Goal: Find specific page/section: Find specific page/section

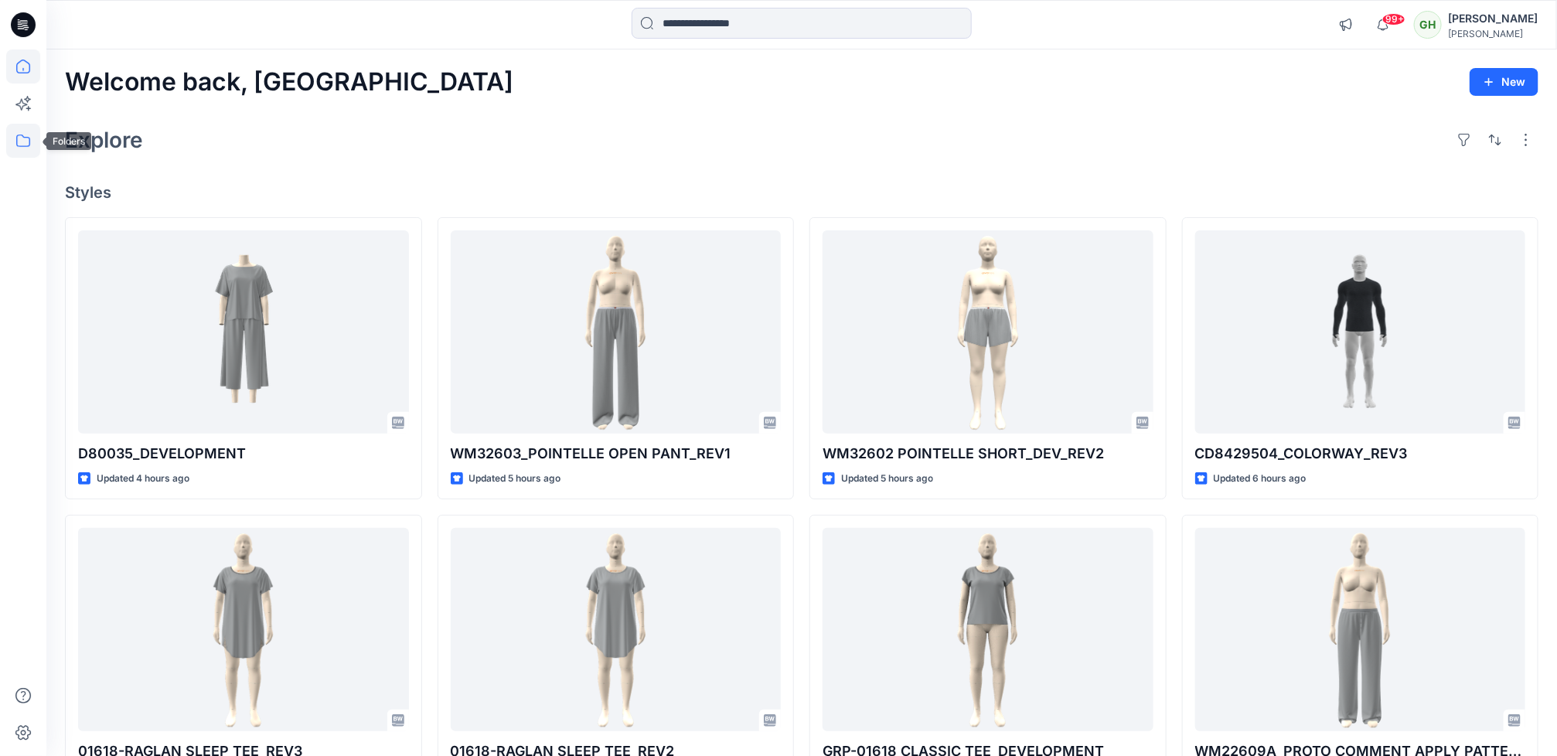
click at [28, 145] on icon at bounding box center [23, 141] width 34 height 34
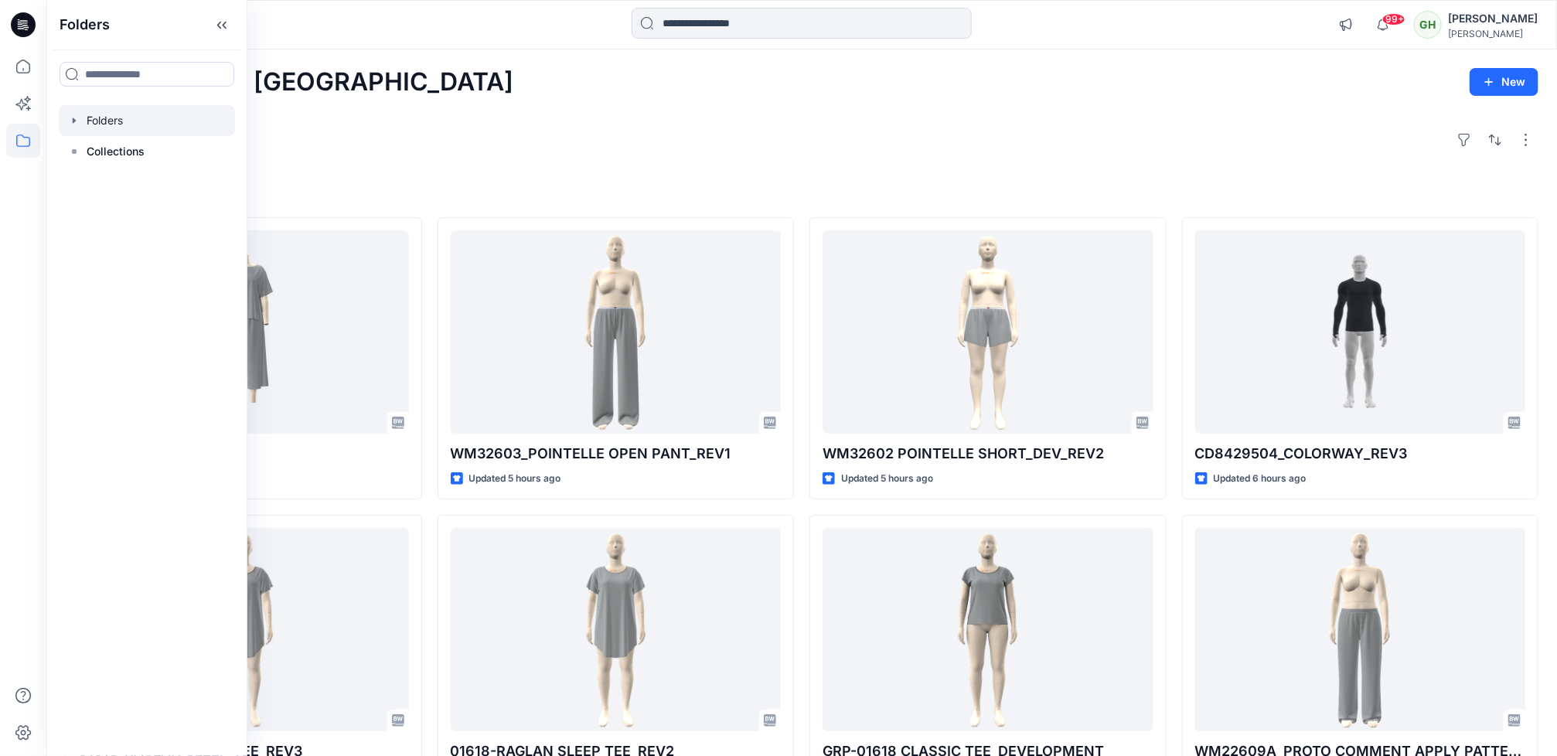
click at [165, 121] on div at bounding box center [147, 120] width 176 height 31
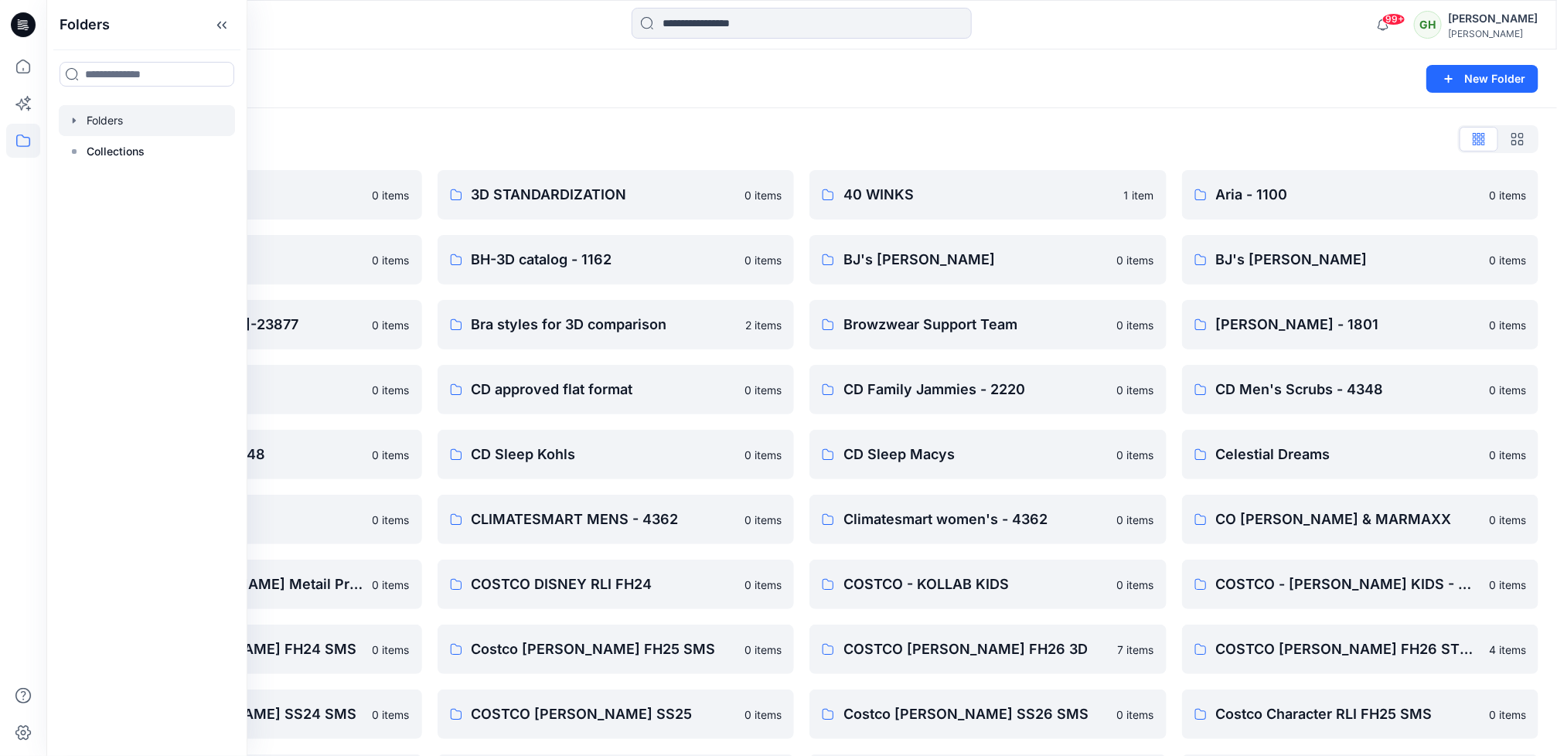
click at [490, 70] on div "Folders" at bounding box center [741, 79] width 1353 height 22
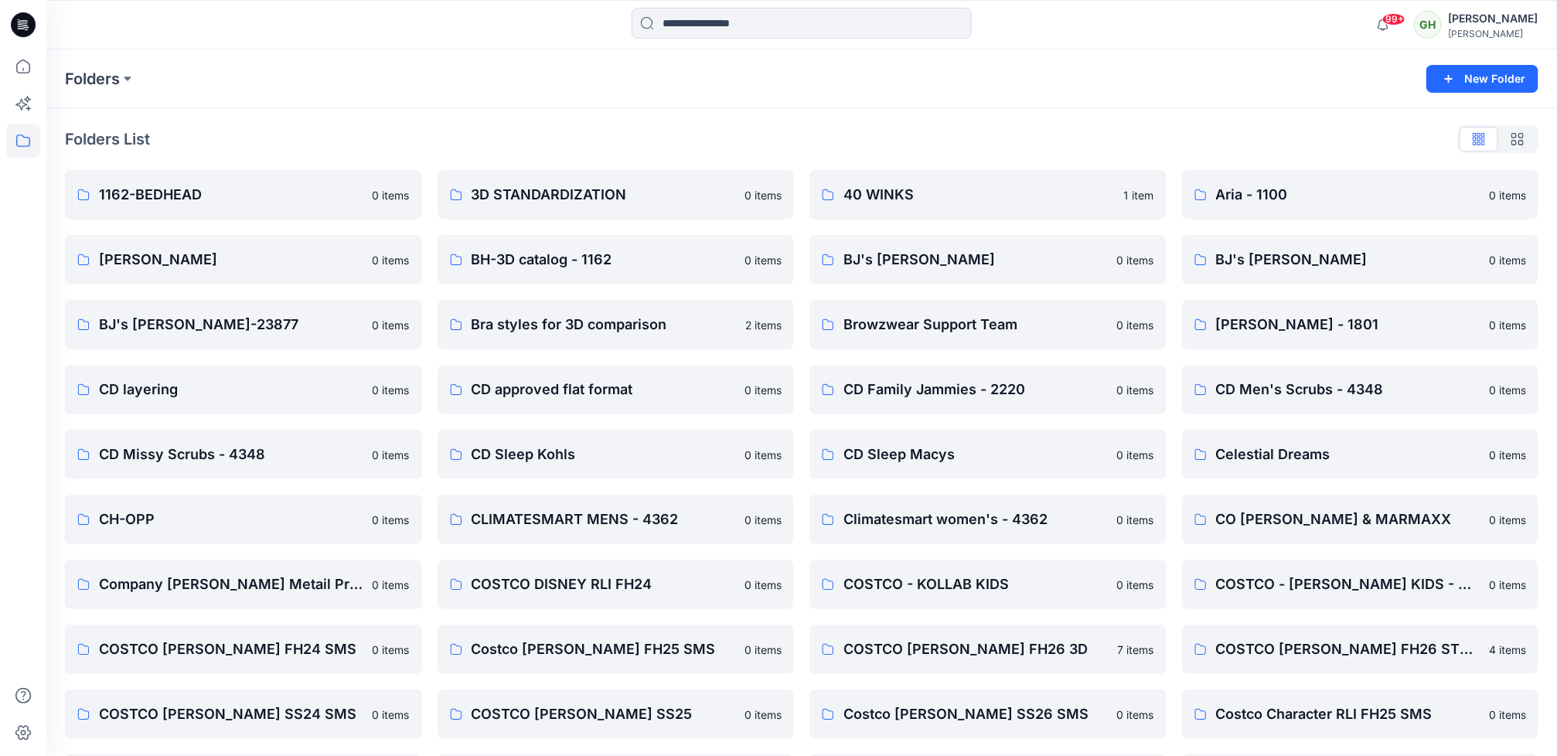
click at [19, 23] on icon at bounding box center [23, 24] width 25 height 25
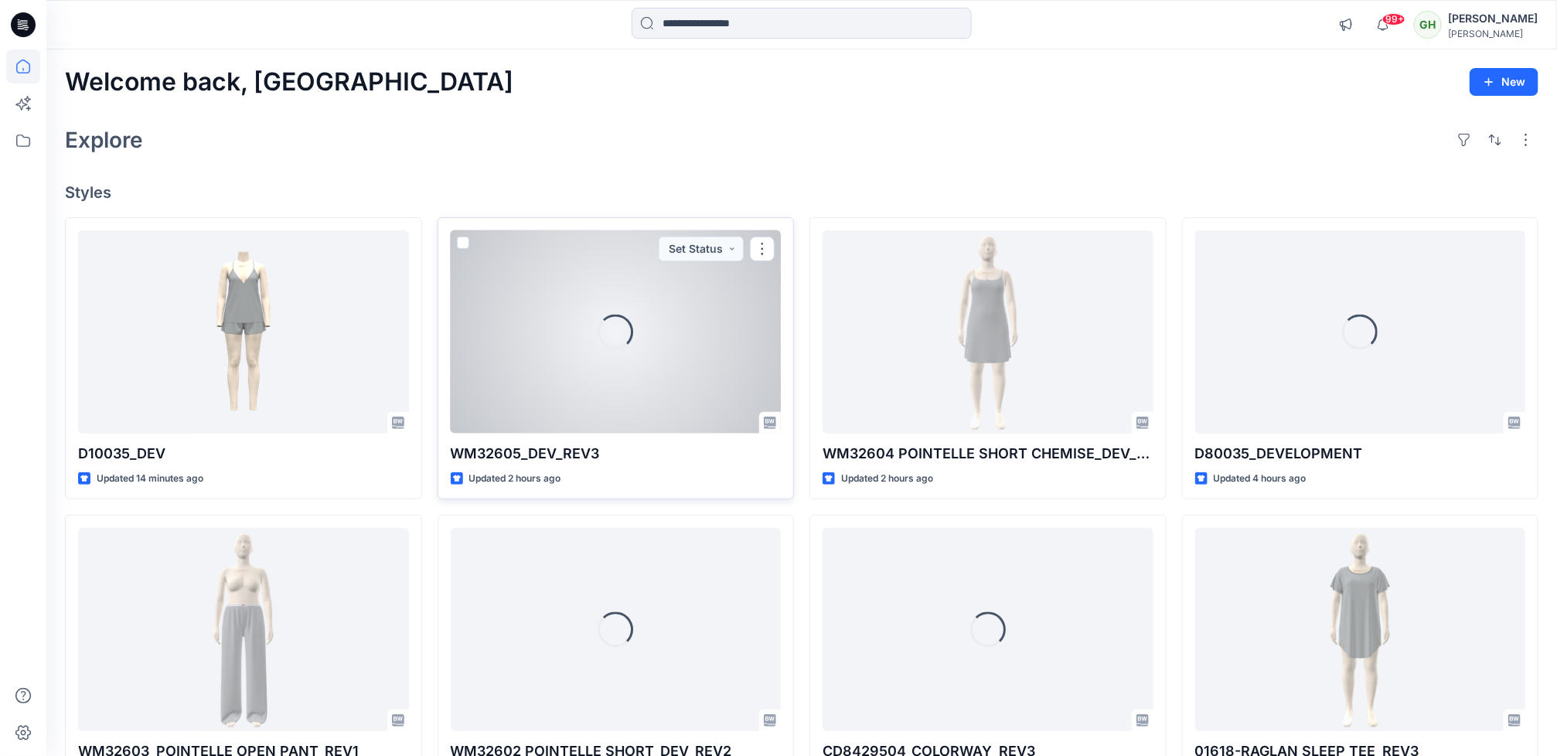
click at [539, 359] on div "Loading..." at bounding box center [616, 331] width 331 height 203
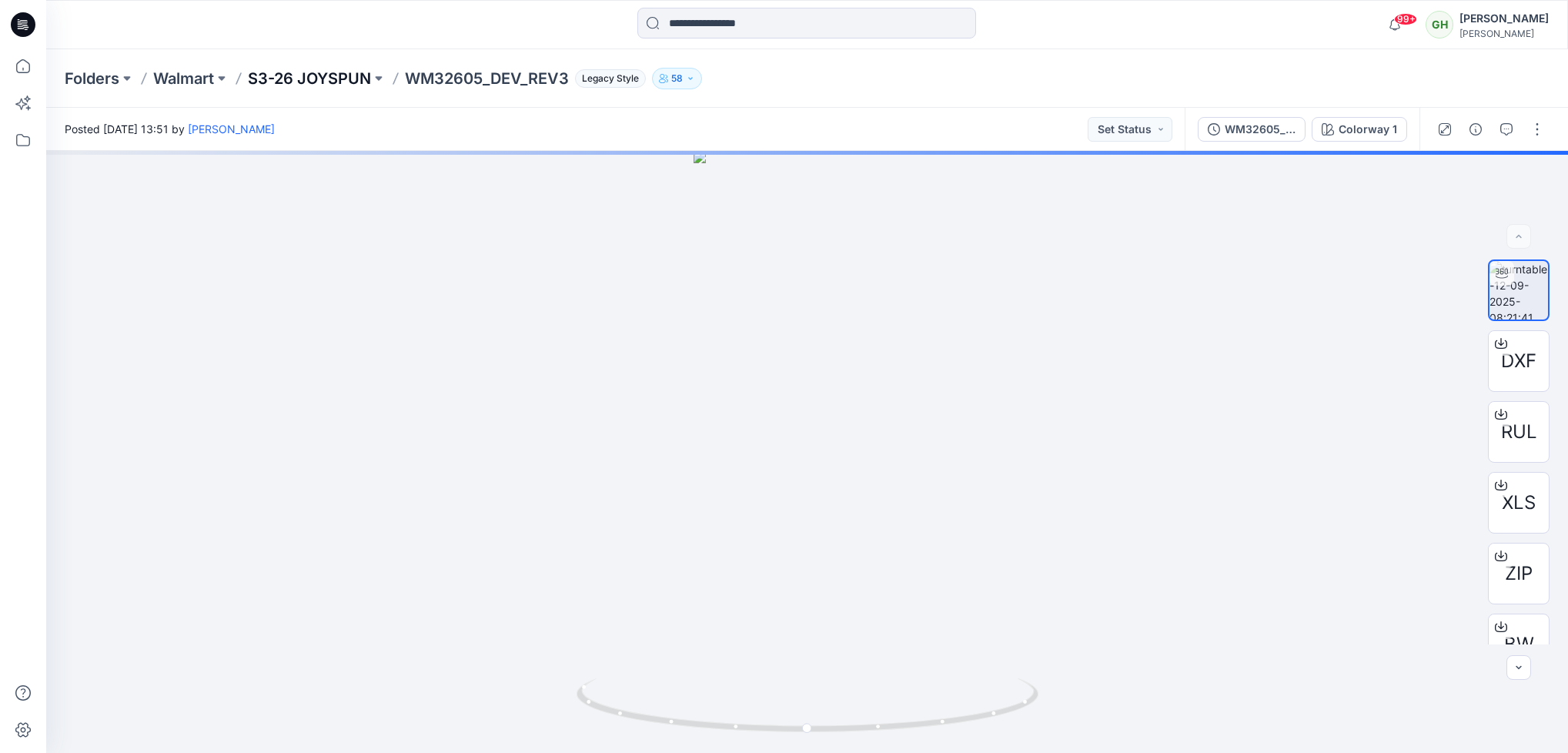
click at [320, 72] on p "S3-26 JOYSPUN" at bounding box center [310, 79] width 124 height 22
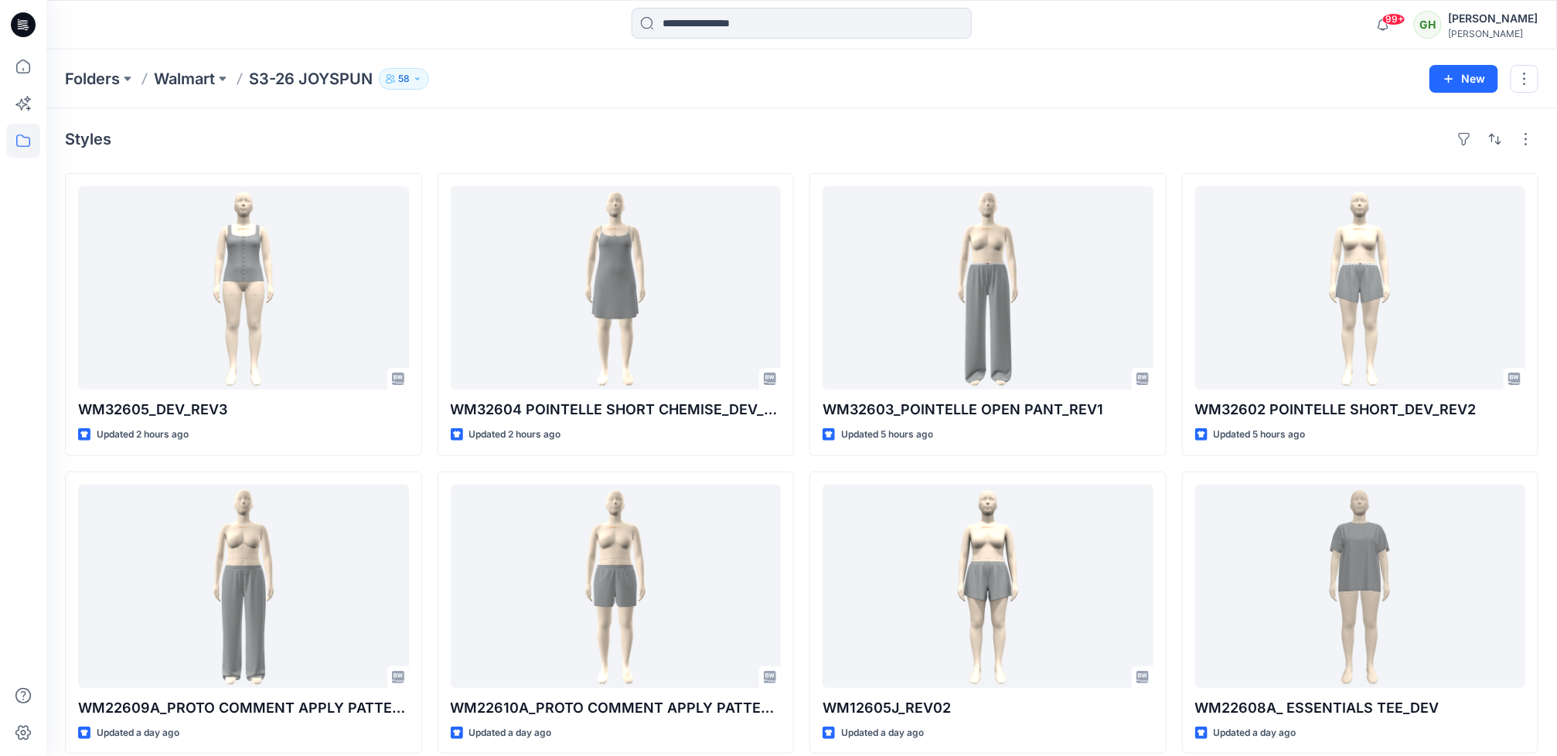
click at [16, 562] on div at bounding box center [23, 402] width 34 height 706
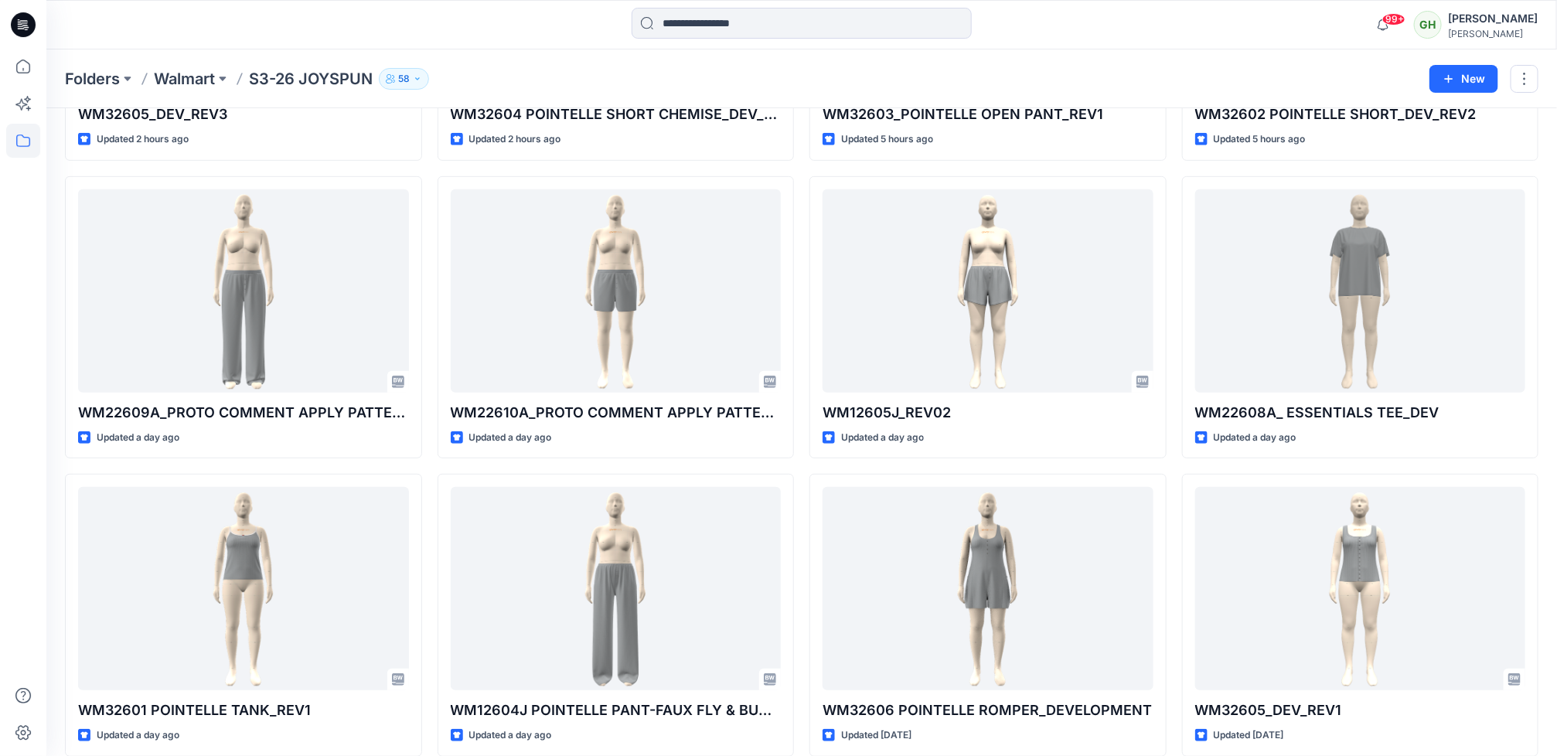
scroll to position [302, 0]
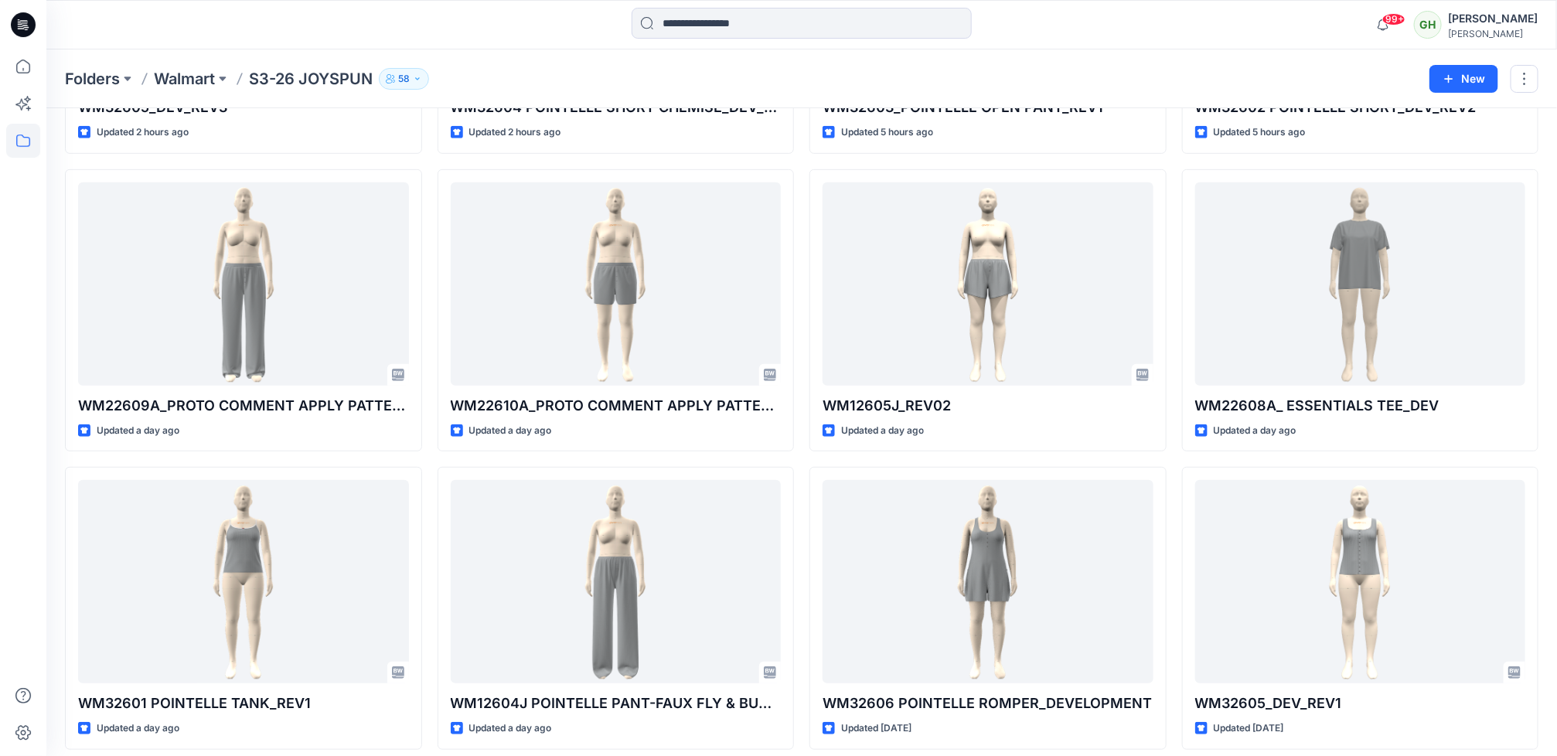
click at [0, 540] on html "99+ Notifications Lakshani Silva shared D80035_DEVELOPMENT in DONNA KARAN Nov 2…" at bounding box center [778, 680] width 1557 height 1964
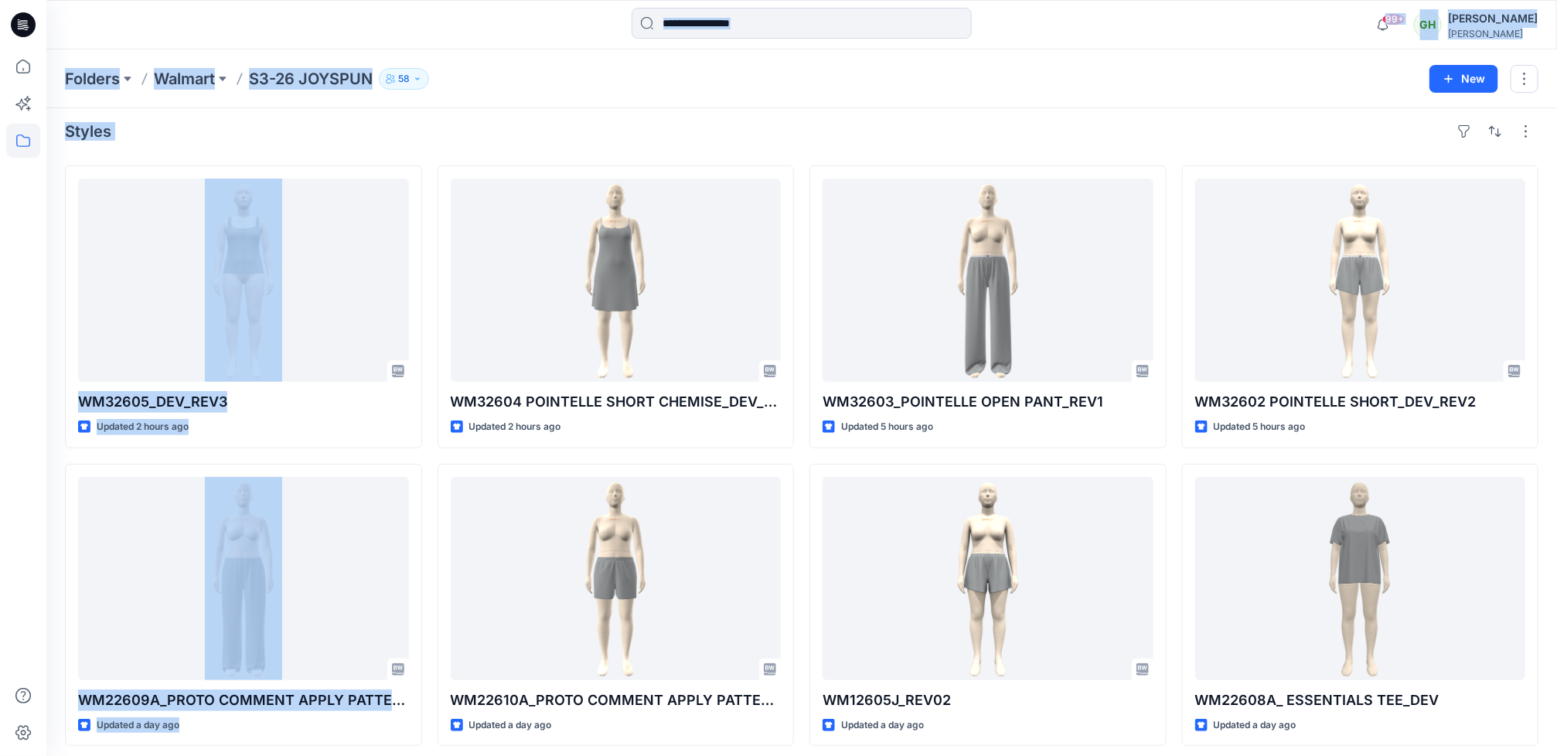
scroll to position [0, 0]
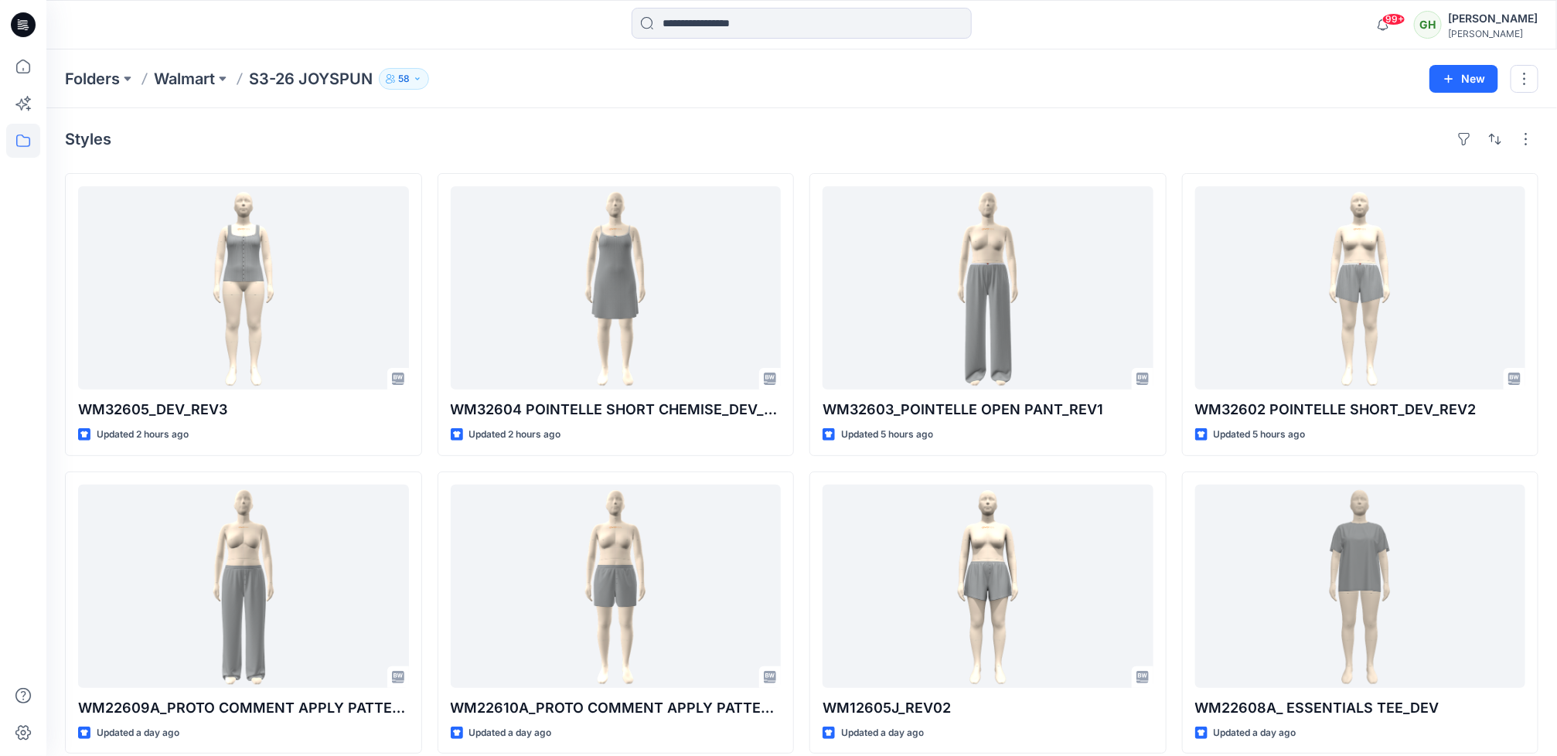
click at [14, 547] on div at bounding box center [23, 402] width 34 height 706
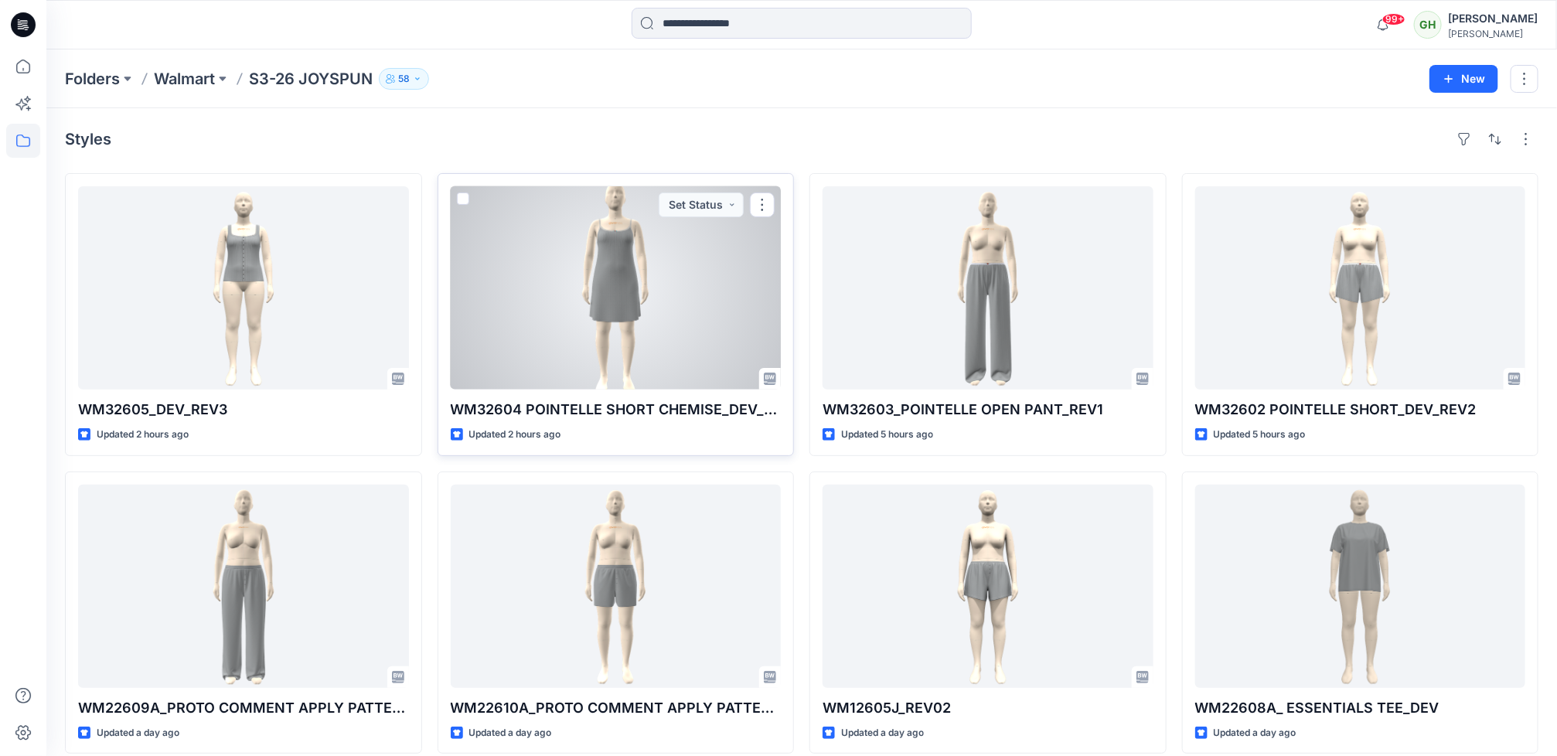
click at [698, 378] on div at bounding box center [616, 287] width 331 height 203
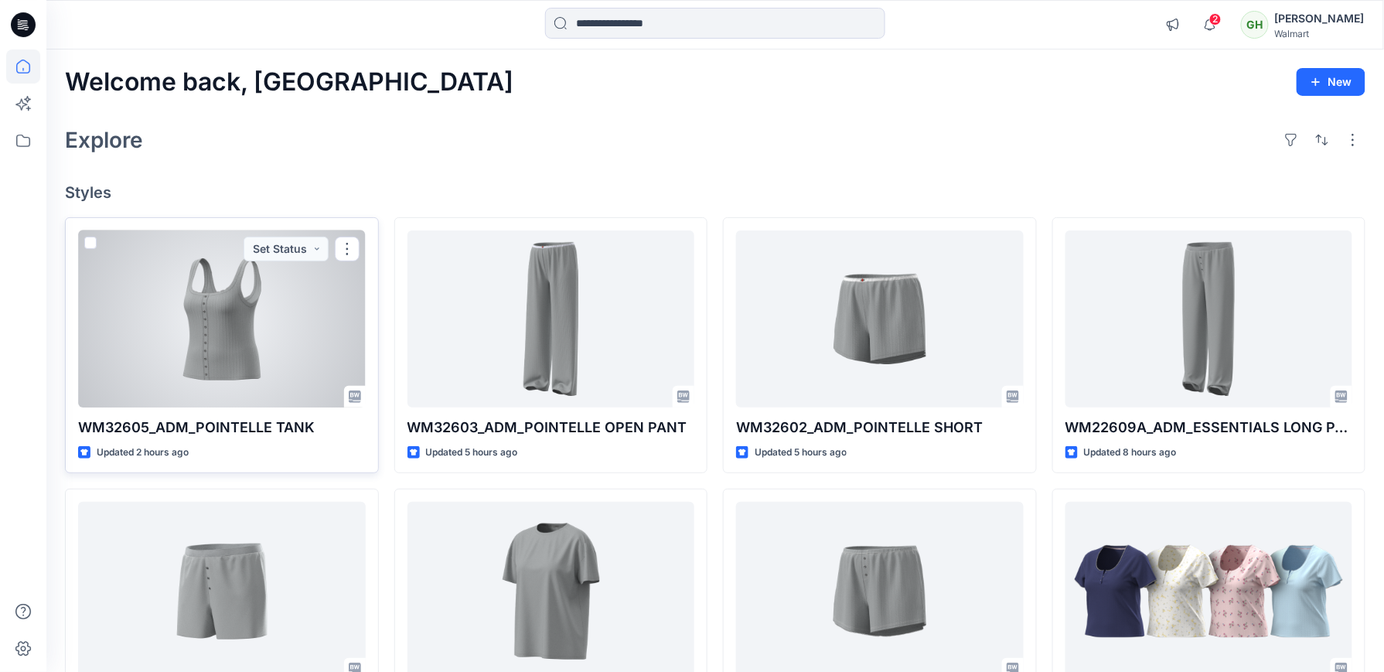
click at [170, 356] on div at bounding box center [222, 318] width 288 height 177
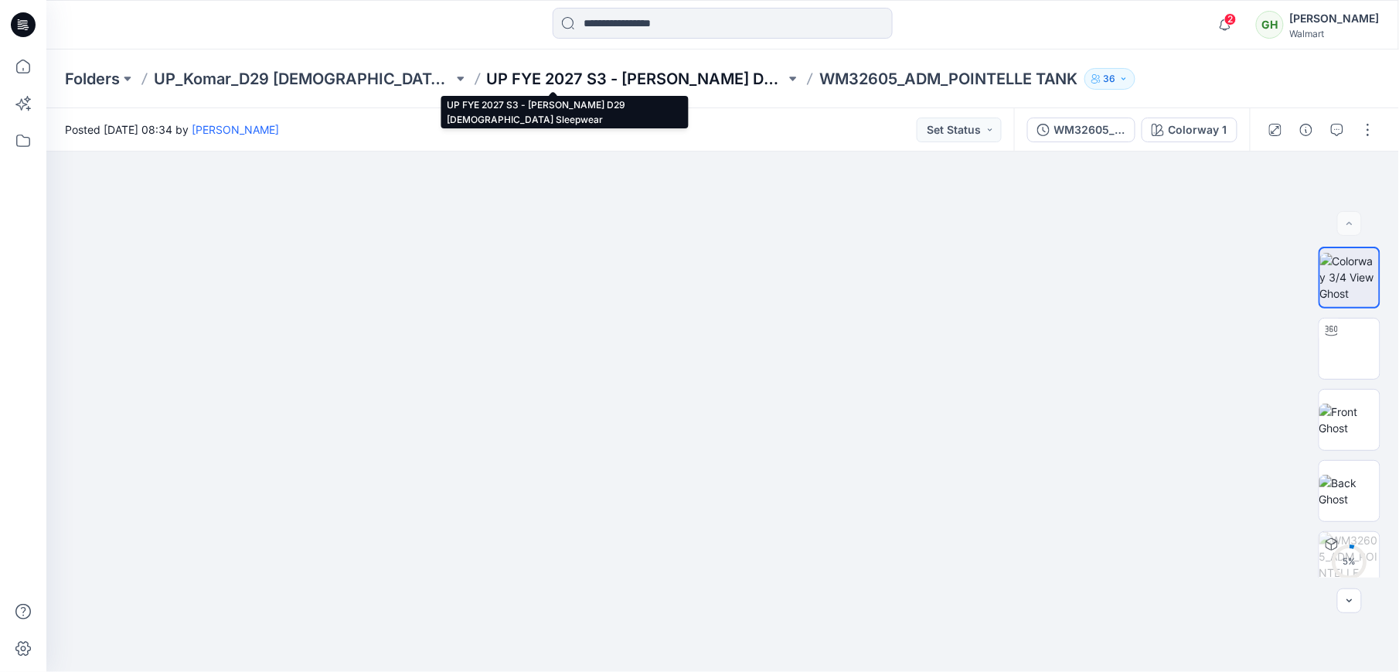
click at [529, 73] on p "UP FYE 2027 S3 - [PERSON_NAME] D29 [DEMOGRAPHIC_DATA] Sleepwear" at bounding box center [636, 79] width 299 height 22
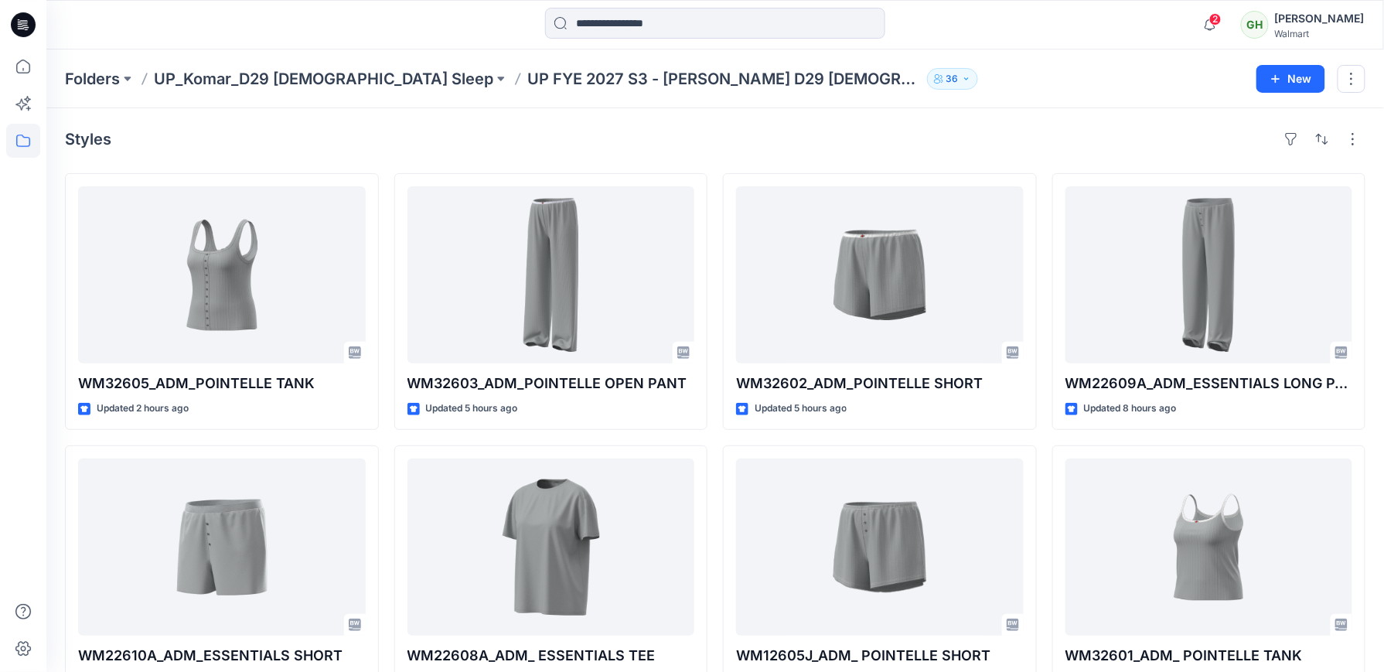
click at [1054, 104] on div "Folders UP_Komar_D29 [DEMOGRAPHIC_DATA] Sleep UP FYE 2027 S3 - [PERSON_NAME] D2…" at bounding box center [714, 78] width 1337 height 59
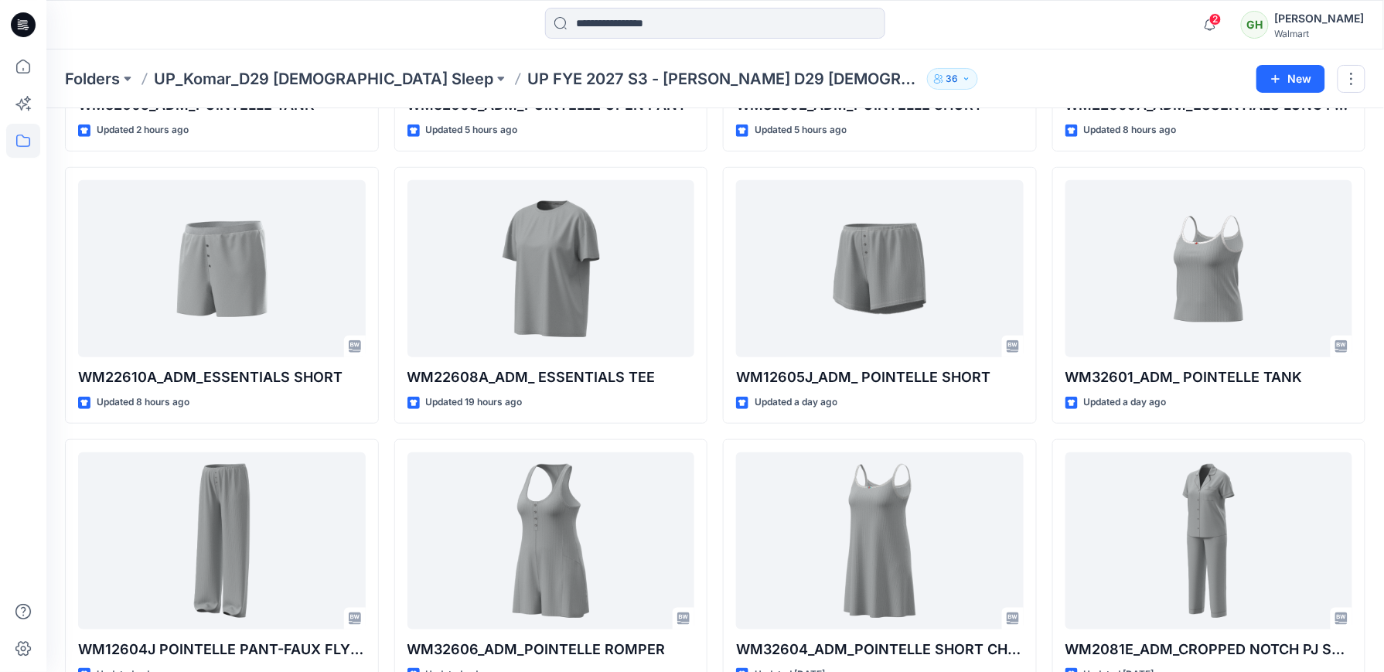
scroll to position [309, 0]
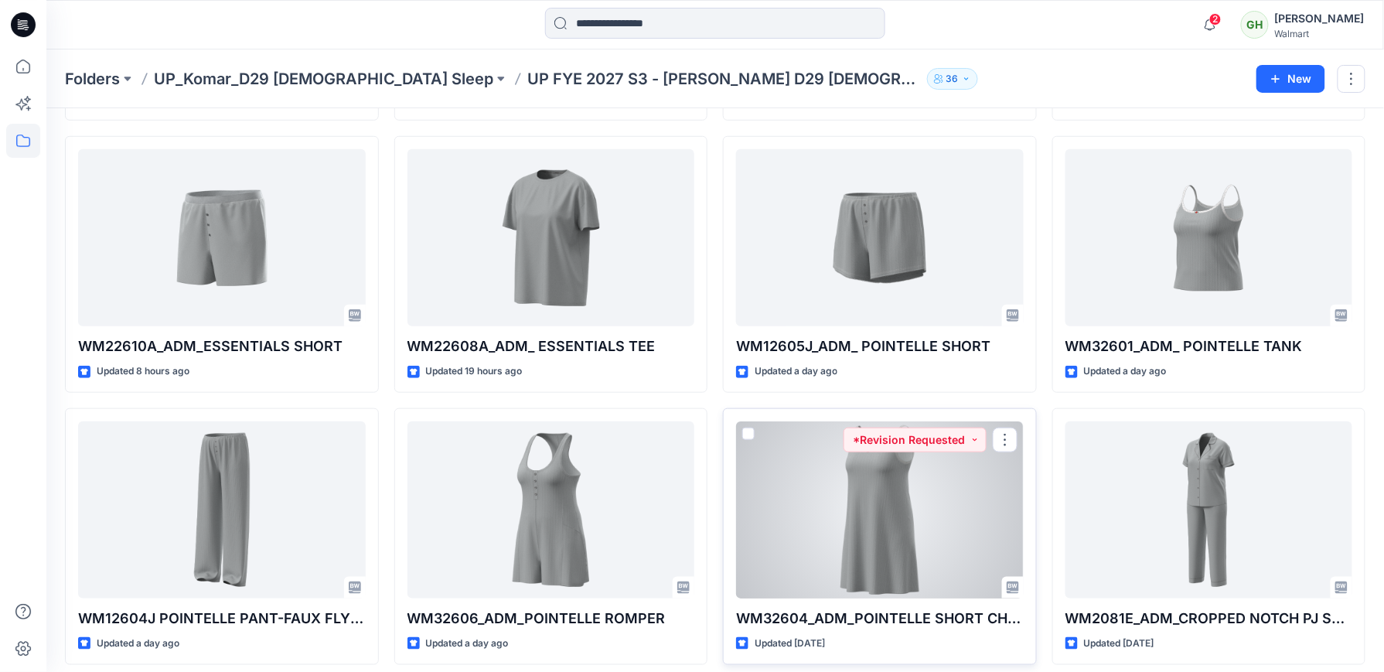
click at [798, 570] on div at bounding box center [880, 509] width 288 height 177
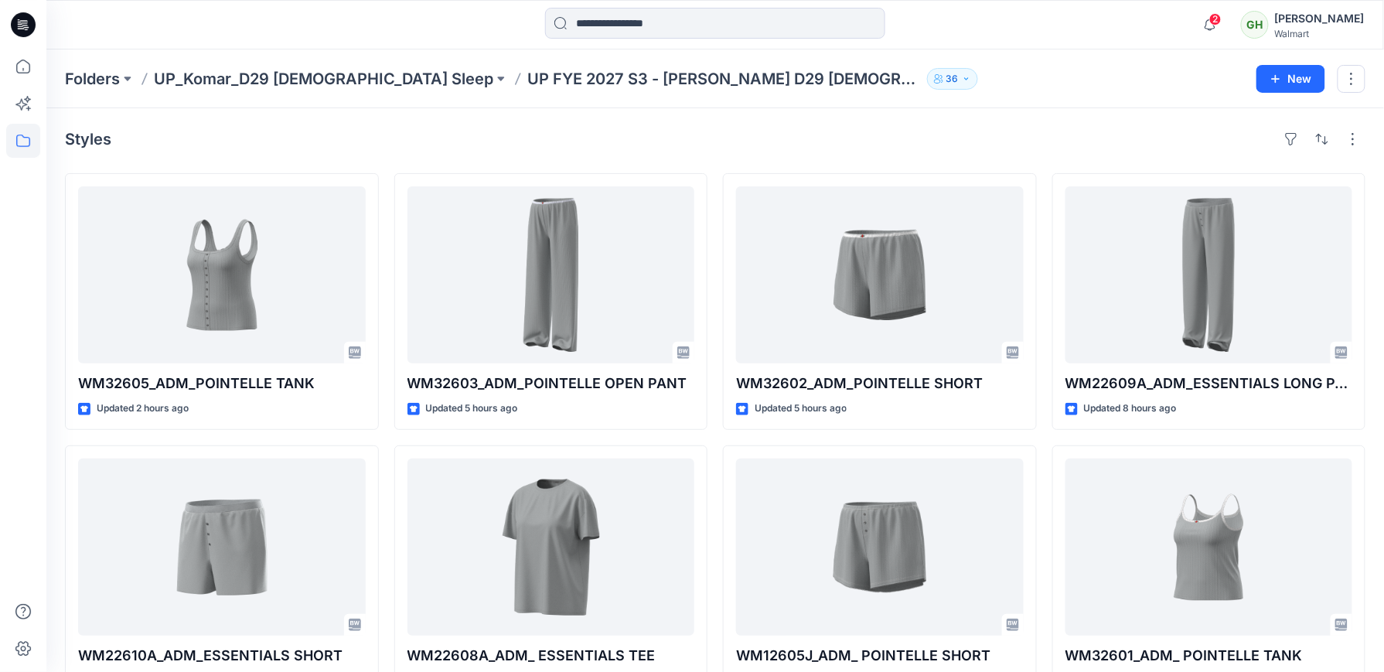
click at [26, 418] on div at bounding box center [23, 360] width 34 height 622
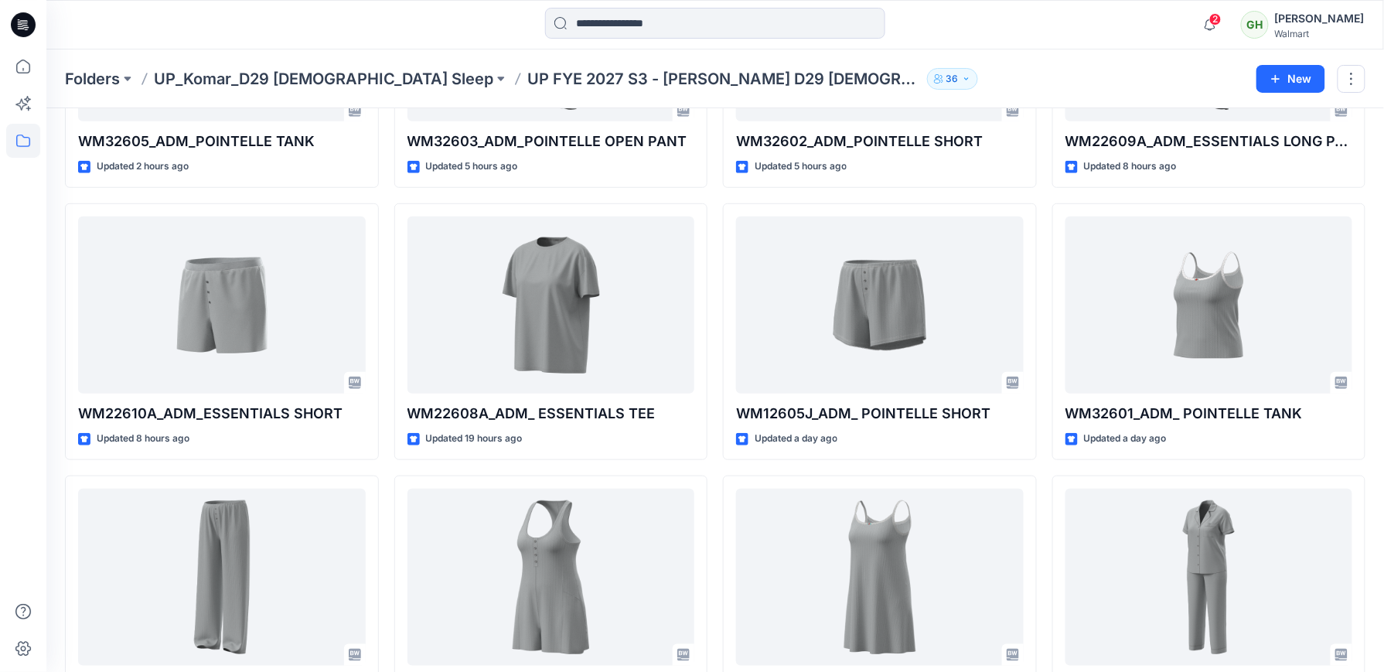
scroll to position [309, 0]
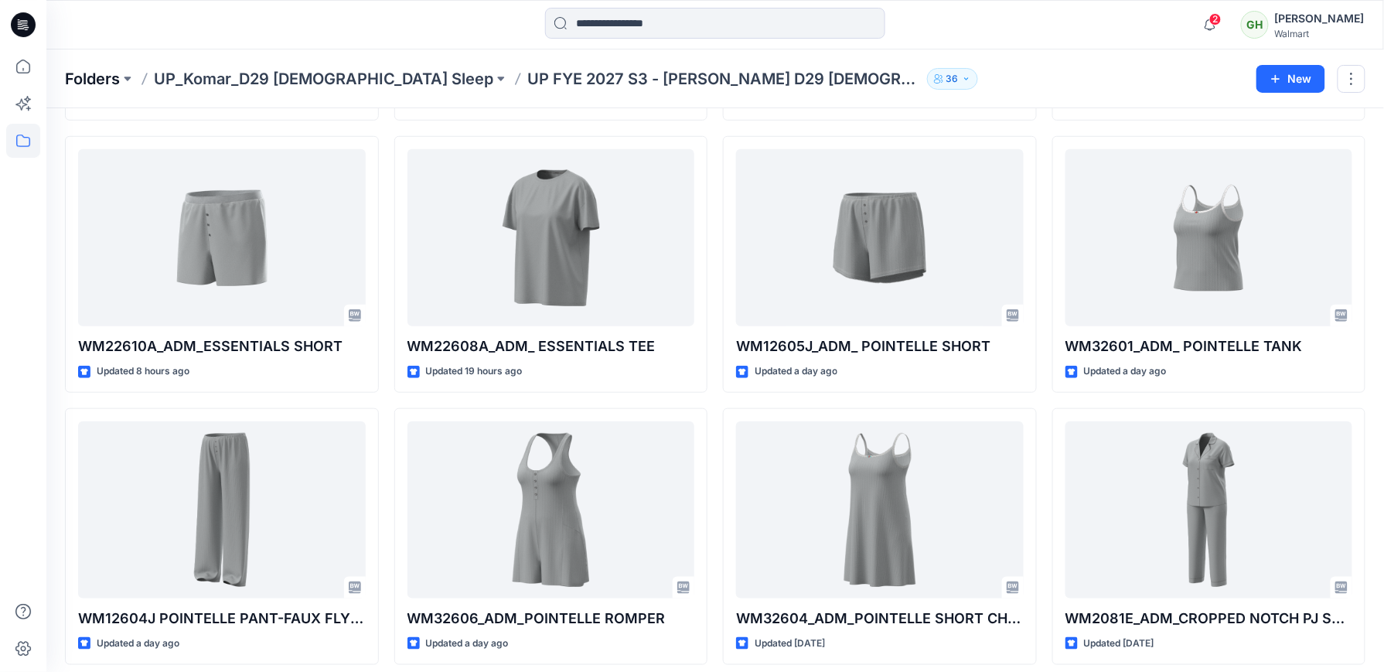
click at [99, 79] on p "Folders" at bounding box center [92, 79] width 55 height 22
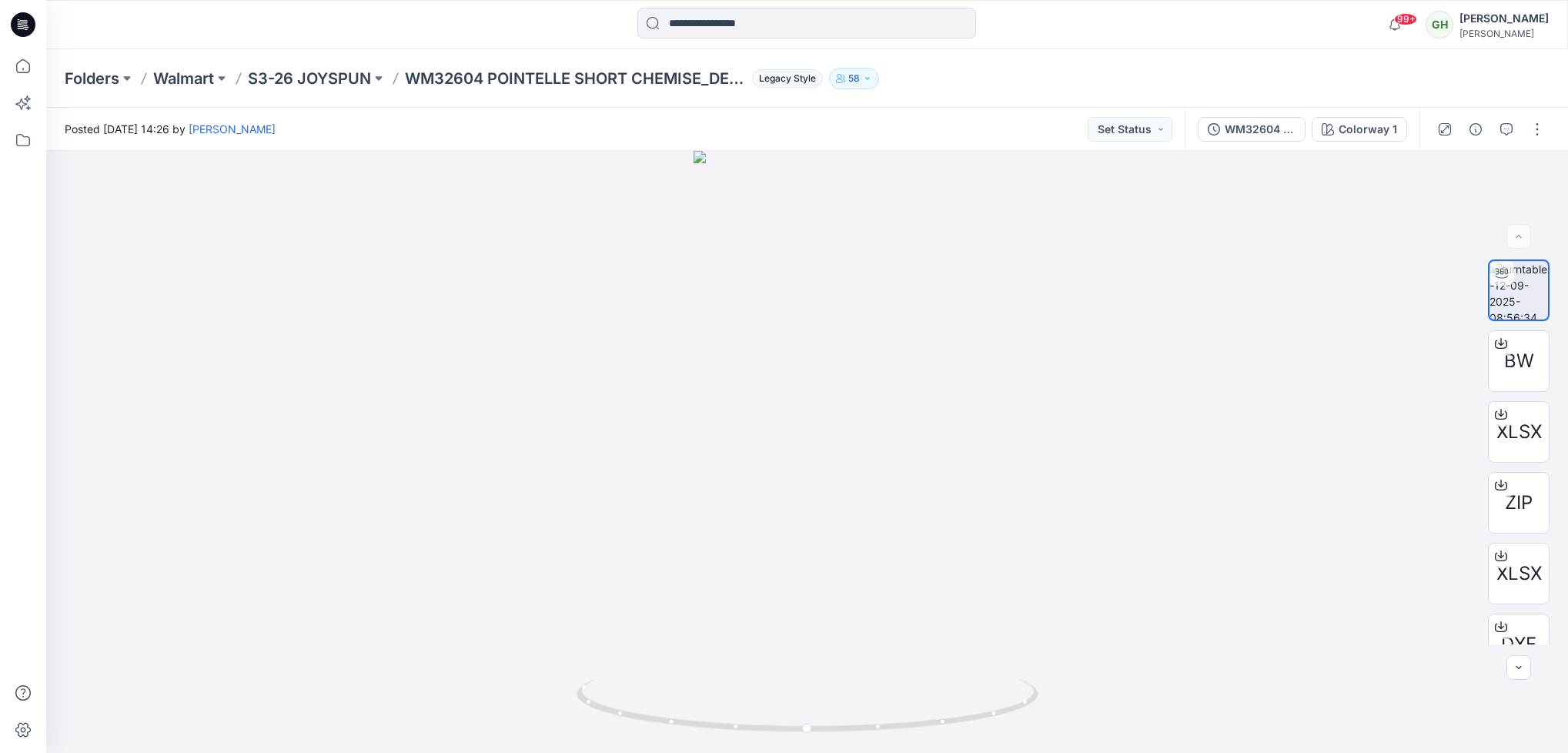
click at [17, 26] on icon at bounding box center [23, 24] width 25 height 25
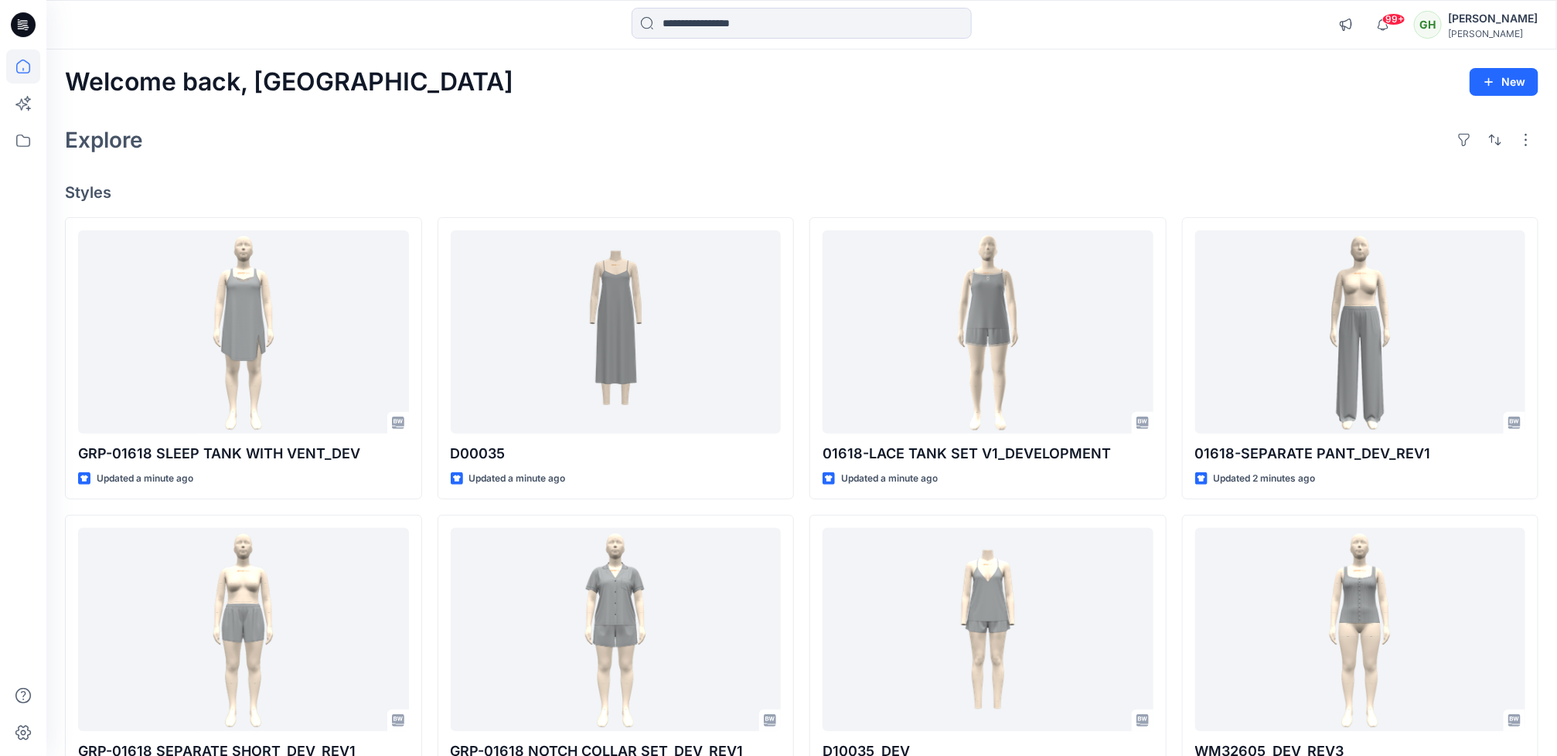
drag, startPoint x: 603, startPoint y: 133, endPoint x: 591, endPoint y: 172, distance: 40.3
click at [603, 133] on div "Explore" at bounding box center [801, 139] width 1473 height 37
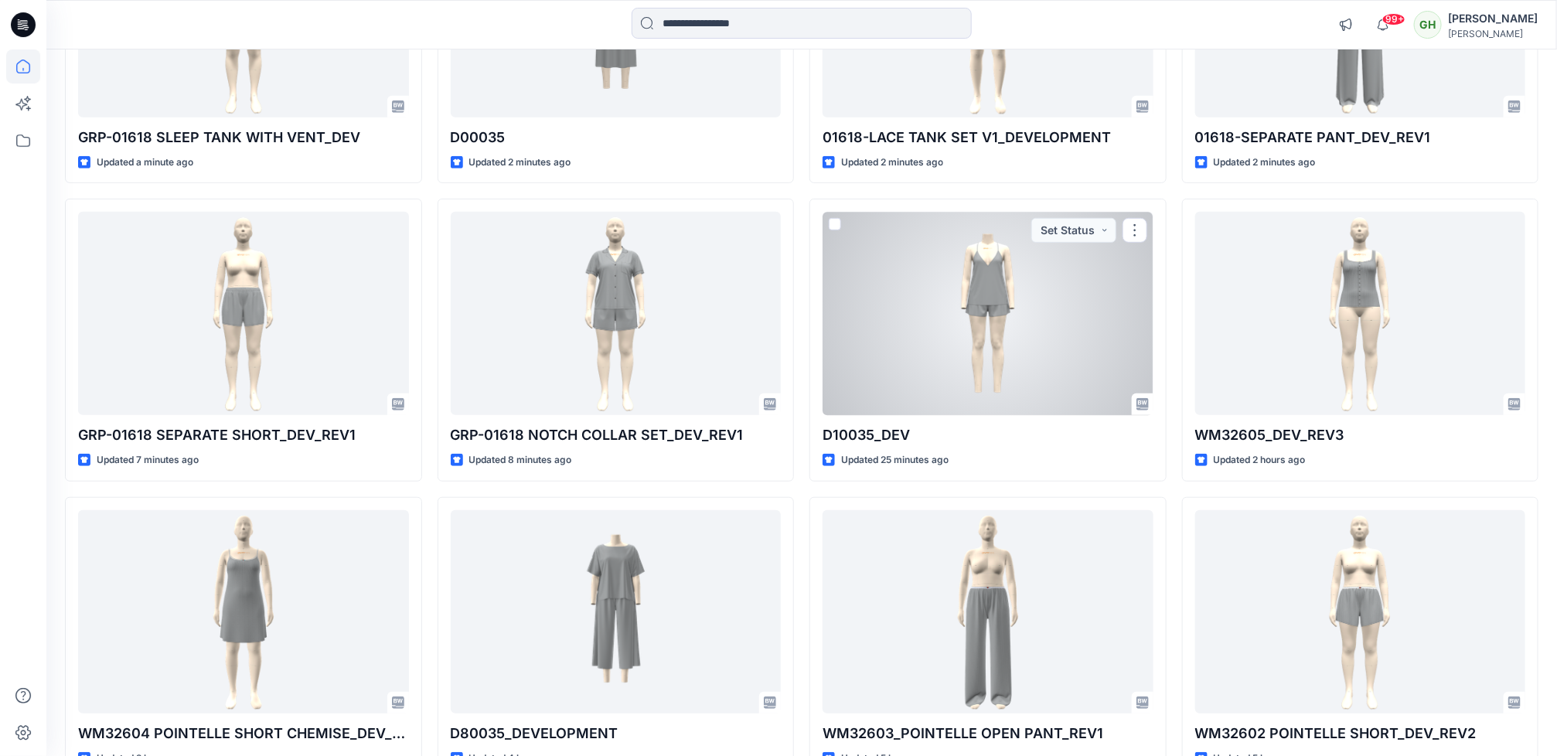
scroll to position [348, 0]
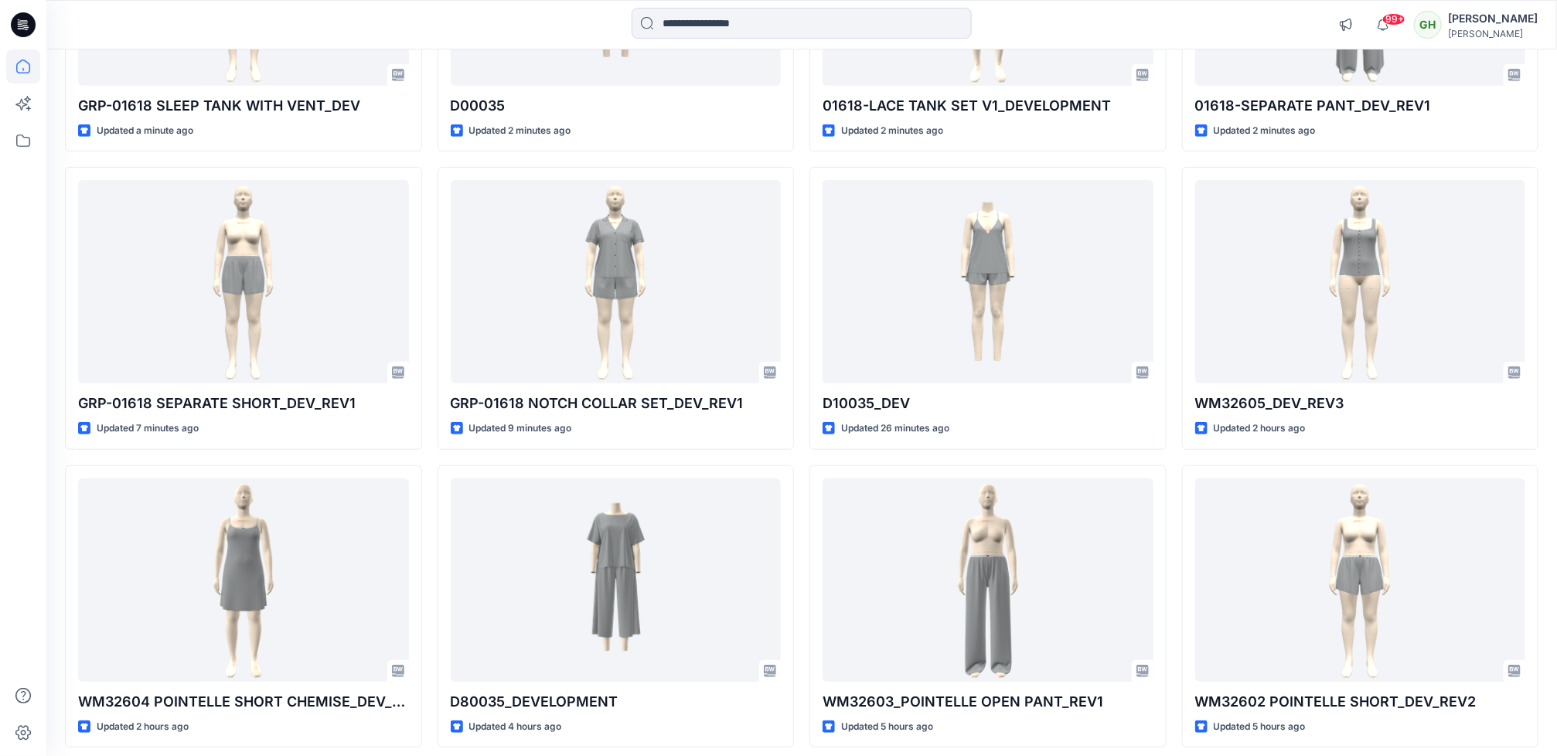
click at [28, 557] on div at bounding box center [23, 402] width 34 height 706
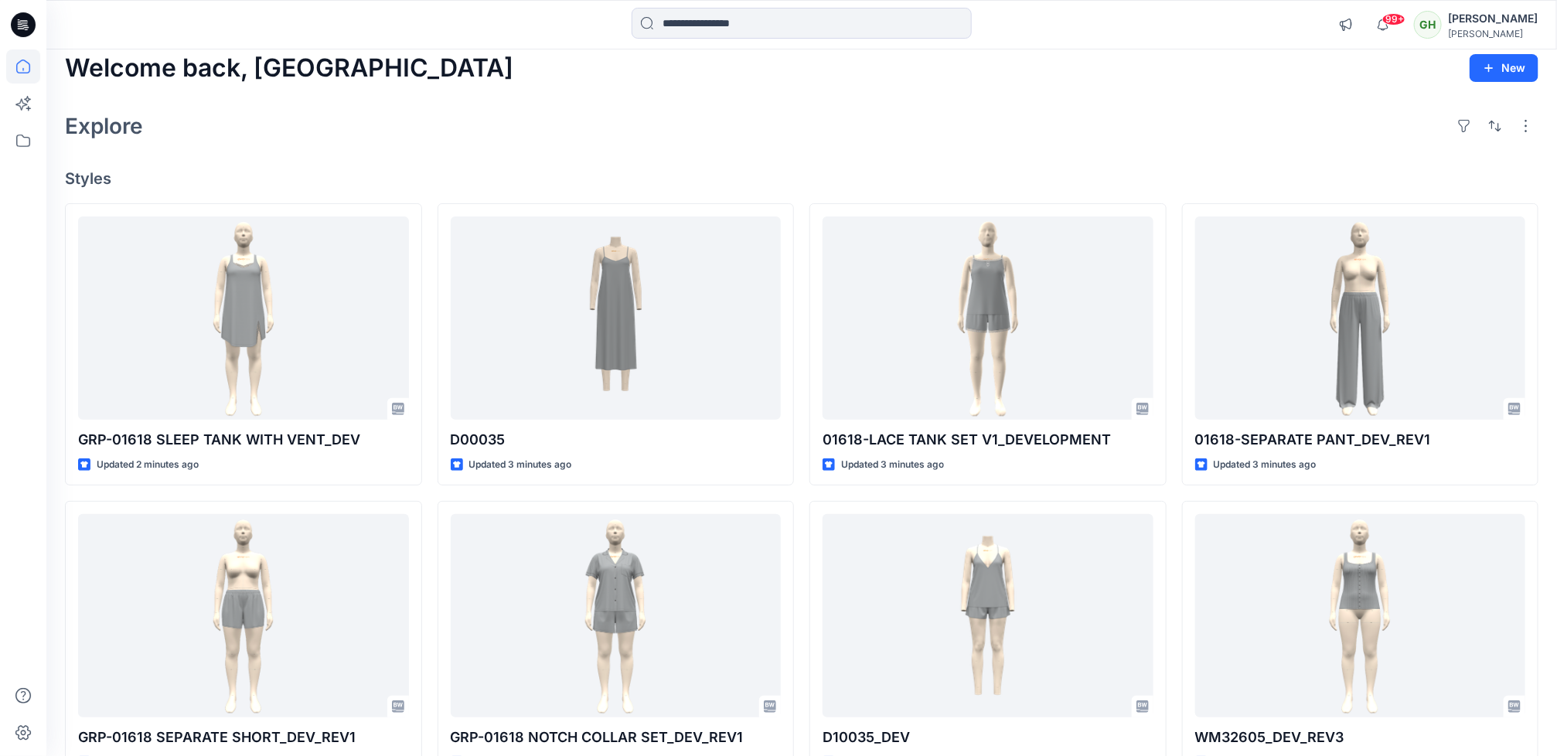
scroll to position [0, 0]
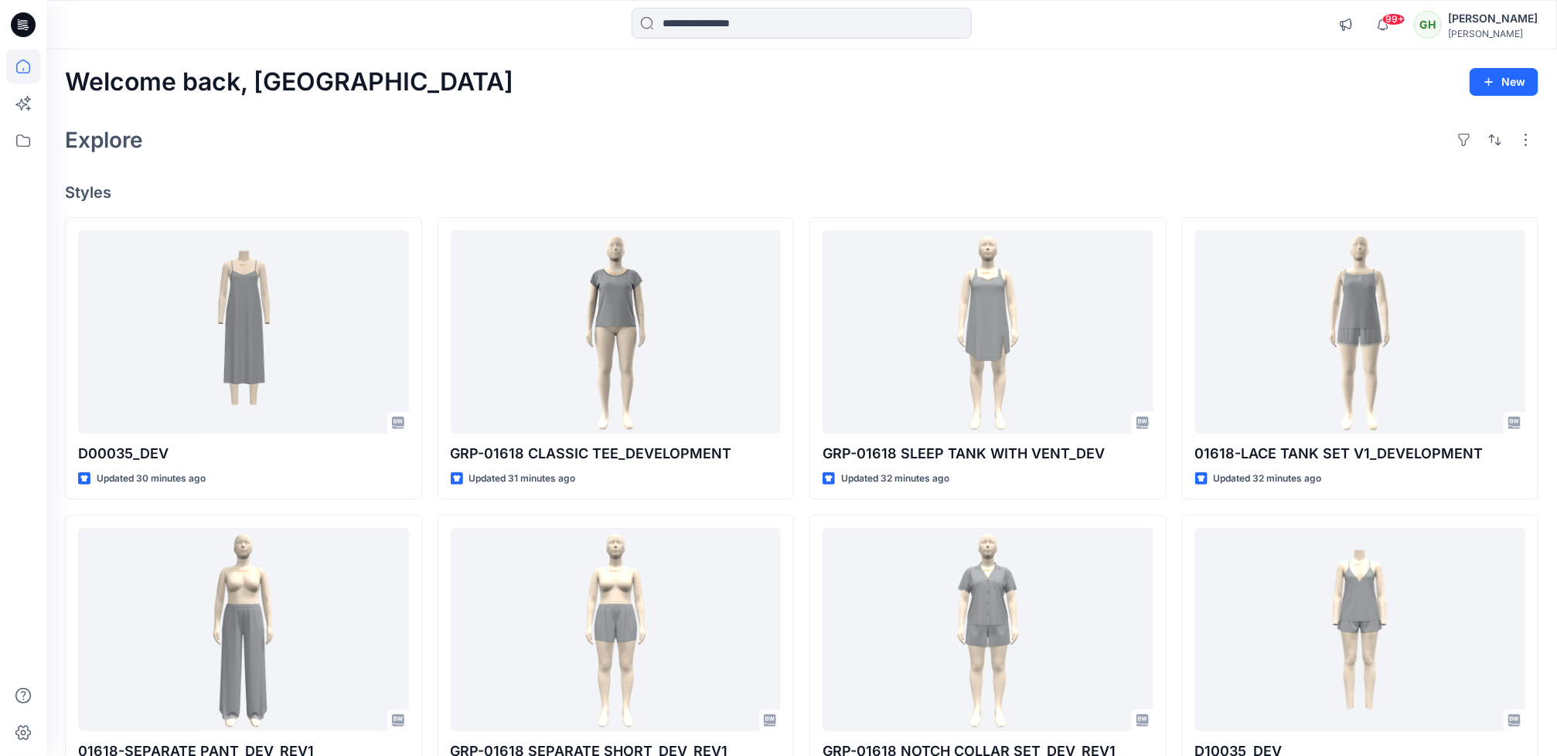
click at [0, 585] on html "99+ Notifications Sanjeewa Dankoluwage shared D00035 in DONNA KARAN Nov 25 (Unk…" at bounding box center [778, 584] width 1557 height 1169
click at [49, 636] on div "Welcome back, Gayan New Explore Styles D00035_DEV Updated 30 minutes ago 01618-…" at bounding box center [801, 609] width 1510 height 1120
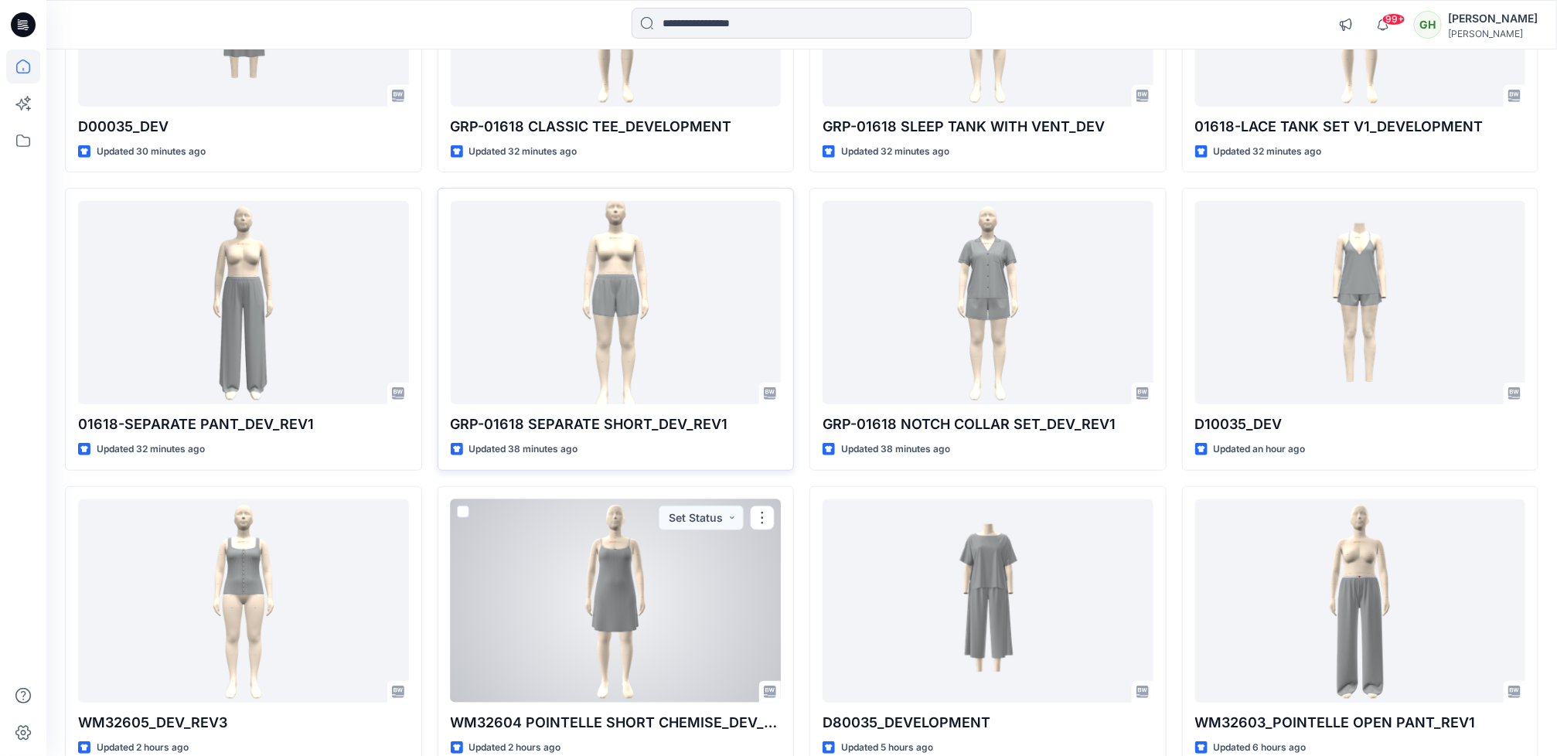
scroll to position [300, 0]
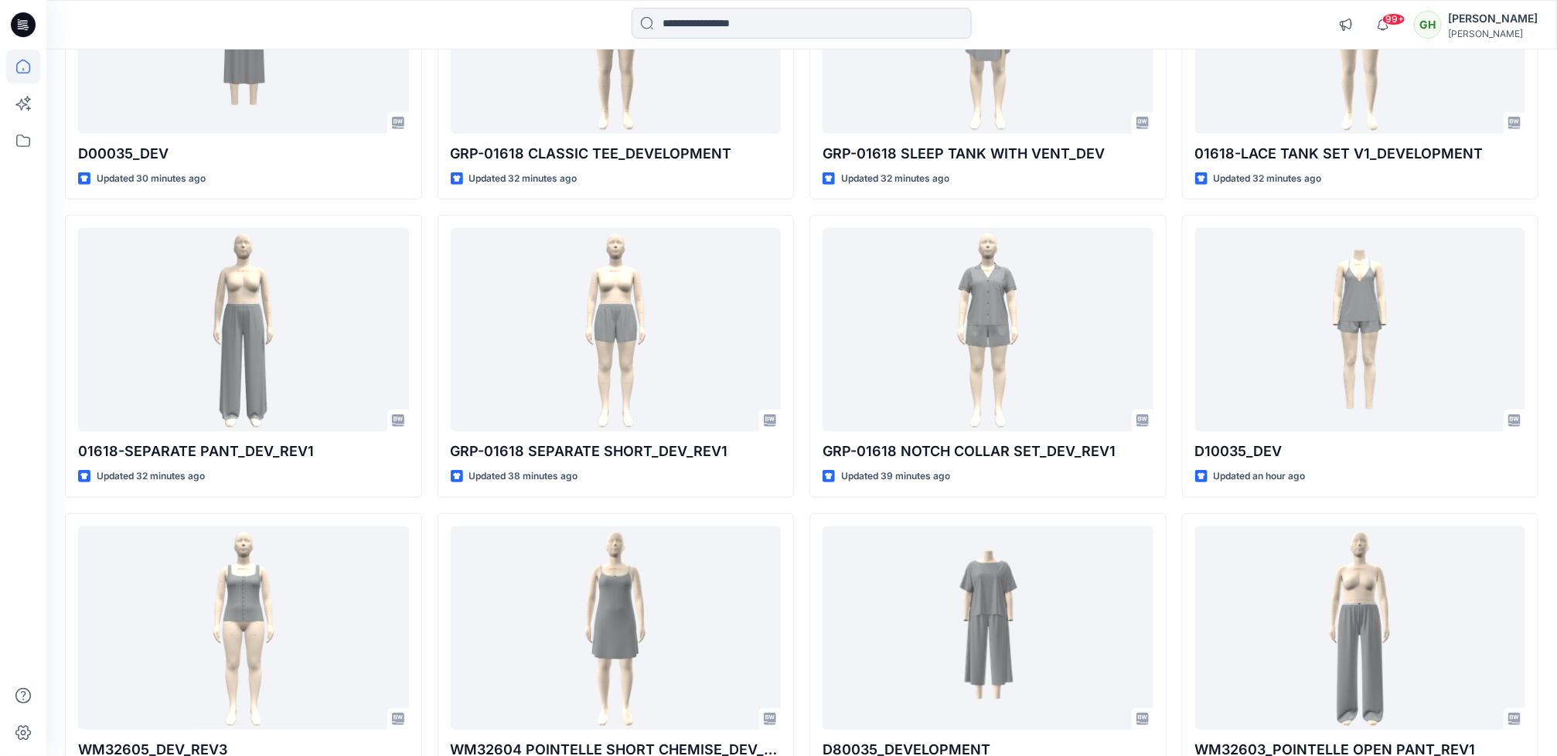
click at [0, 376] on html "99+ Notifications Sanjeewa Dankoluwage shared D00035 in DONNA KARAN Nov 25 (Unk…" at bounding box center [778, 732] width 1557 height 2064
drag, startPoint x: -5, startPoint y: 376, endPoint x: 39, endPoint y: 461, distance: 96.4
click at [39, 461] on div at bounding box center [23, 402] width 34 height 706
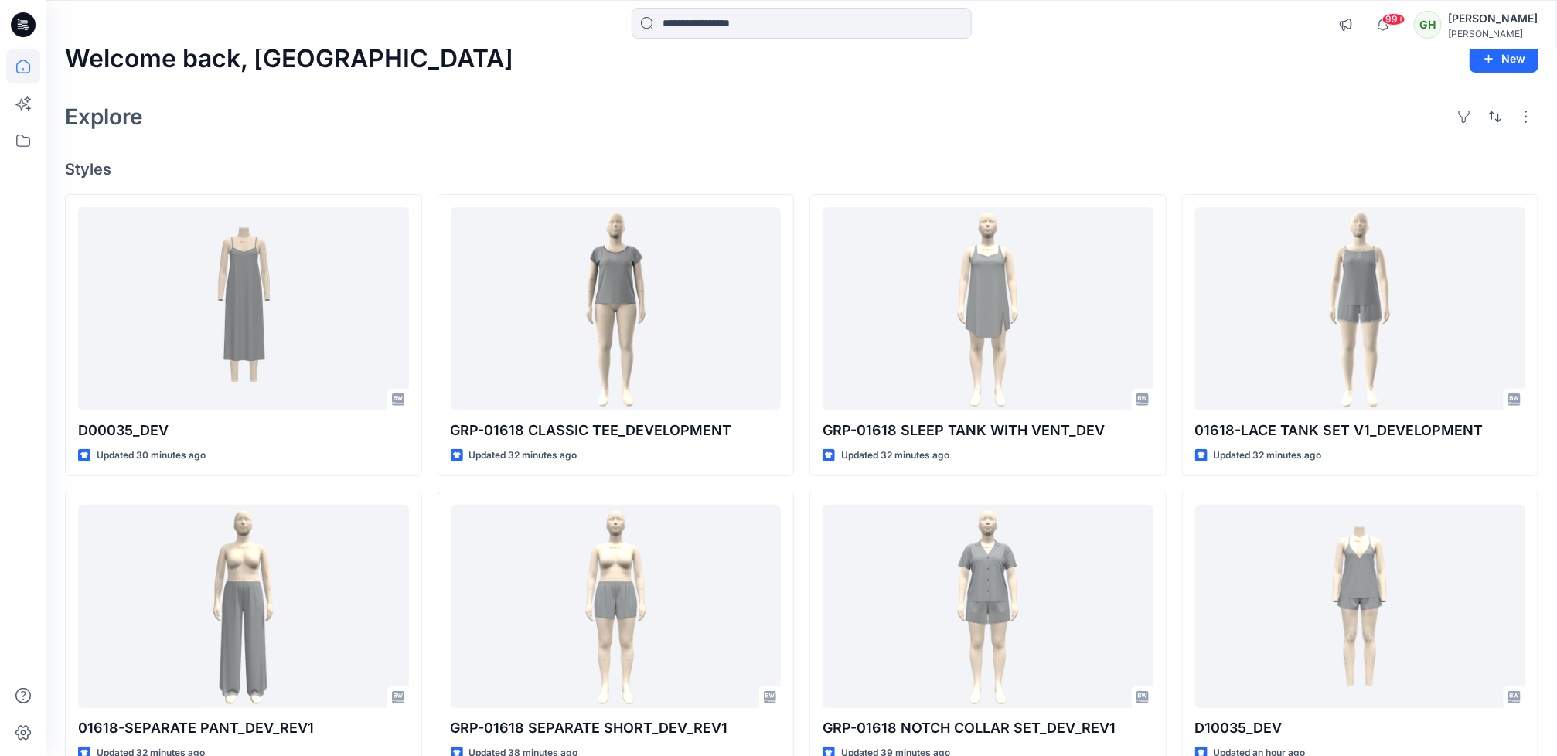
scroll to position [0, 0]
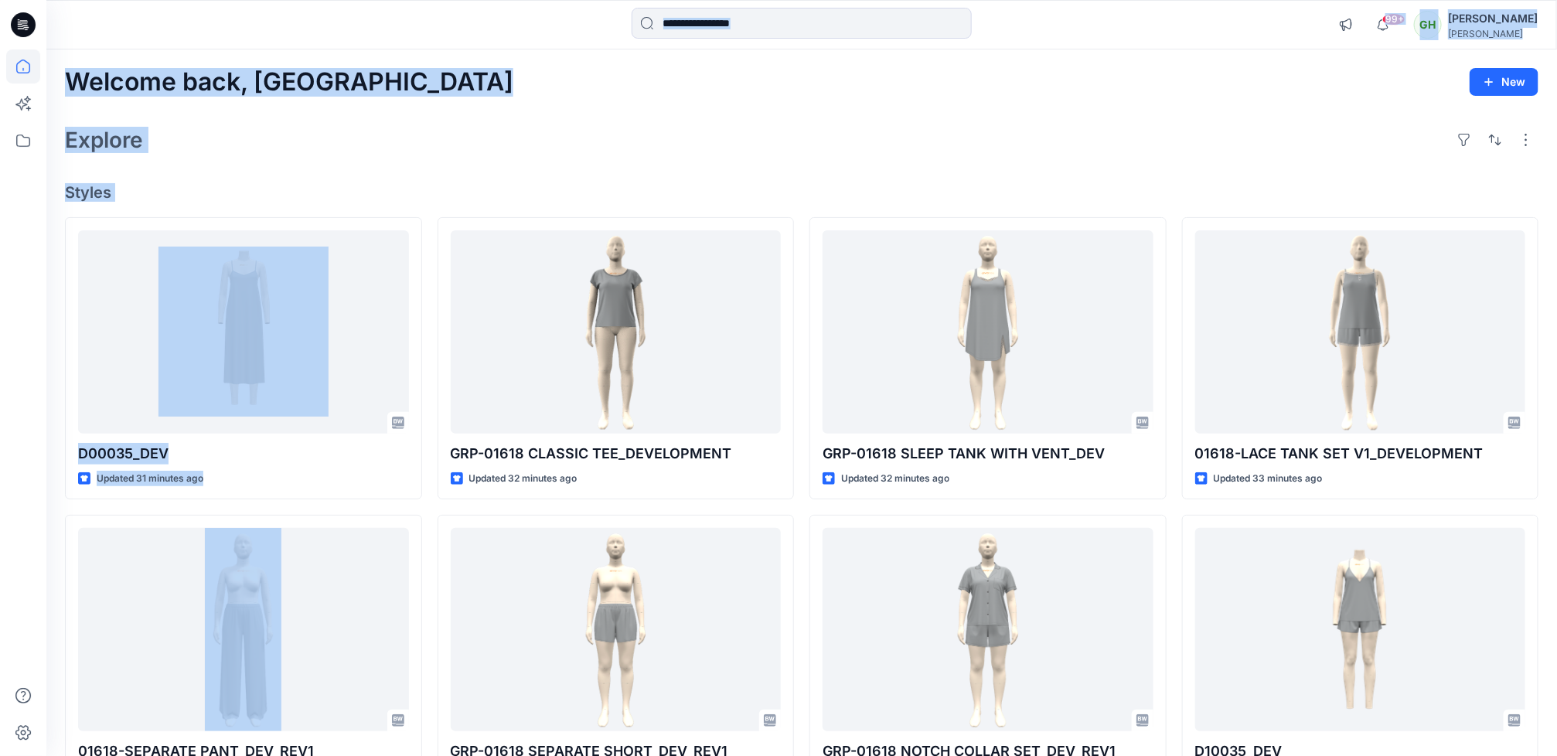
click at [672, 142] on div "Explore" at bounding box center [801, 139] width 1473 height 37
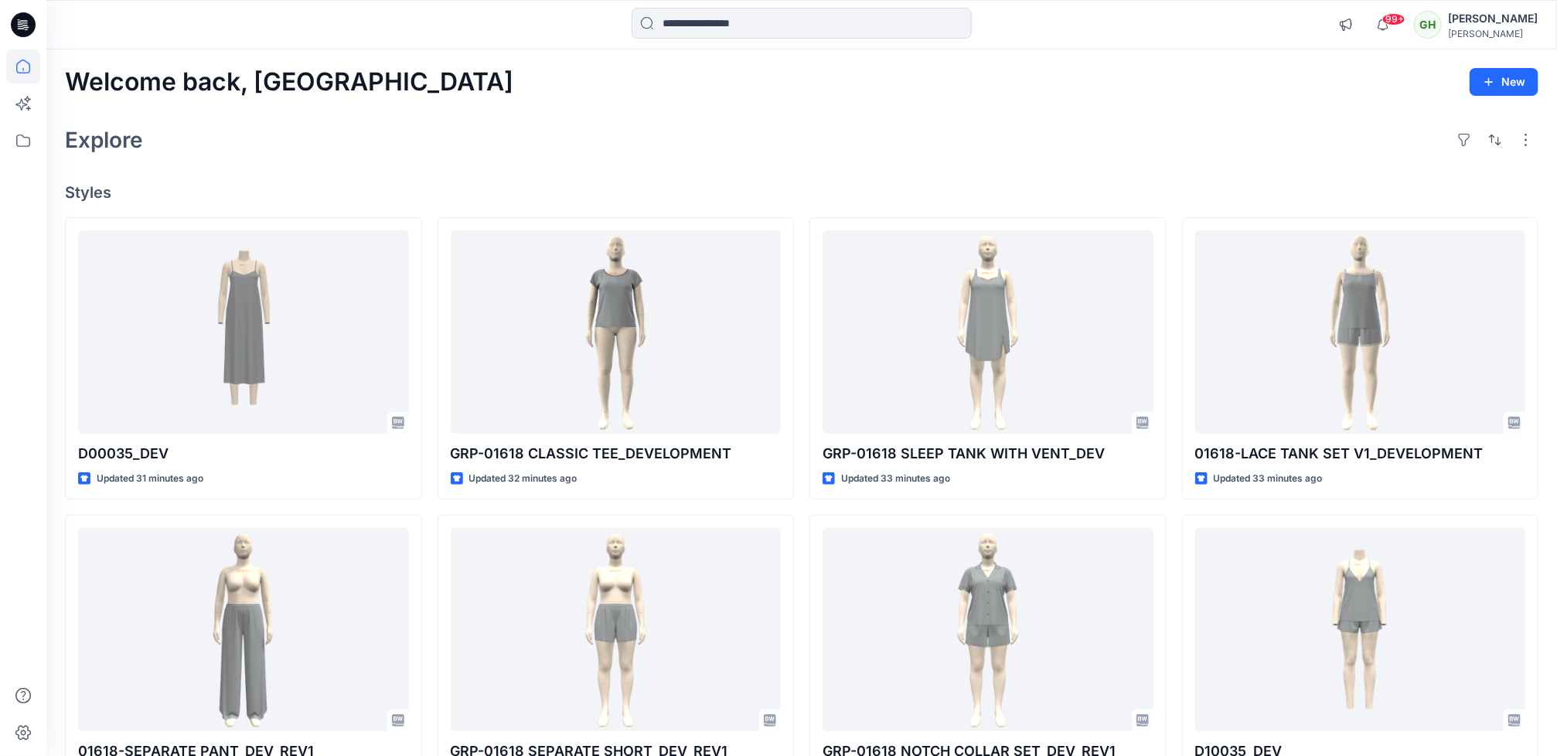
click at [2, 576] on div at bounding box center [23, 378] width 46 height 756
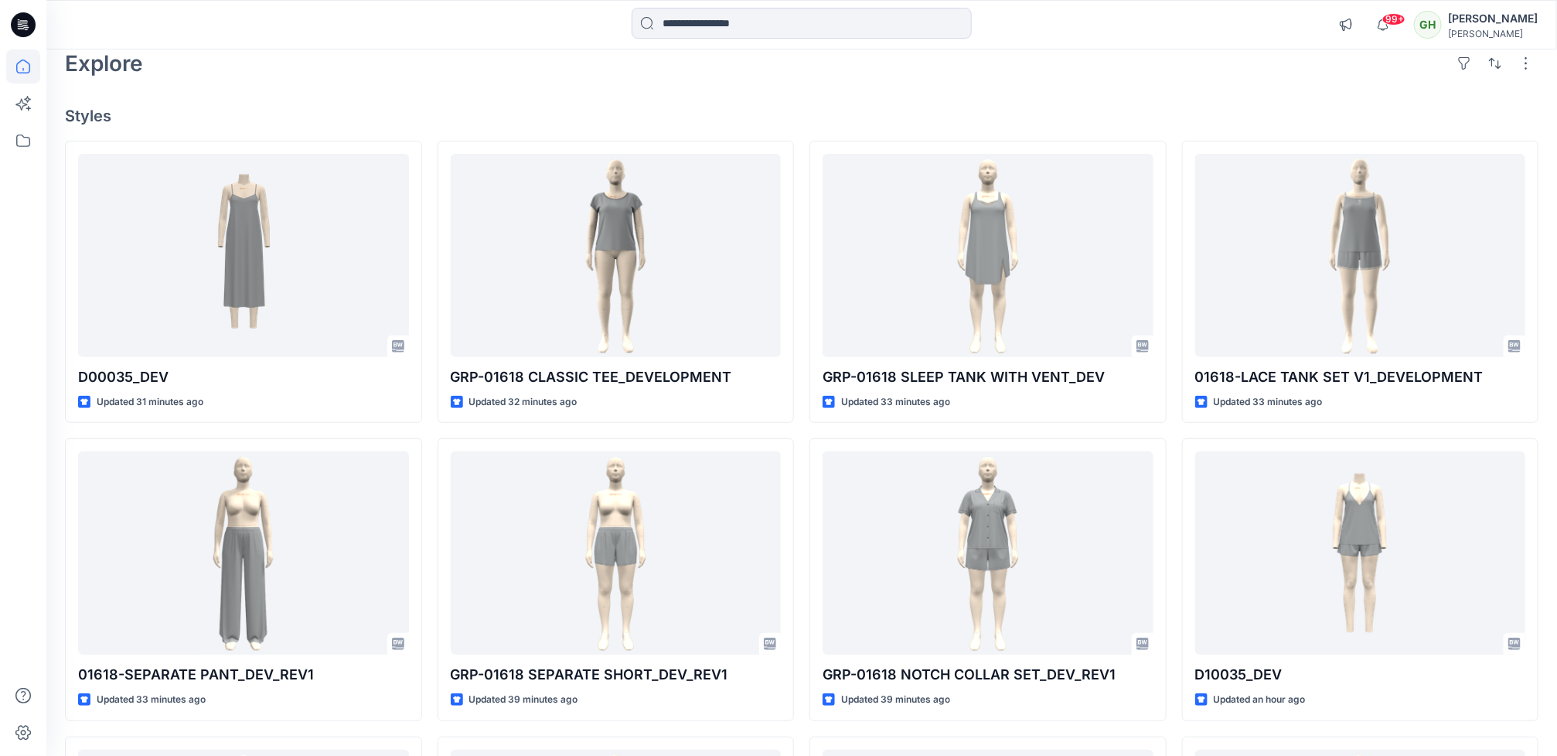
scroll to position [116, 0]
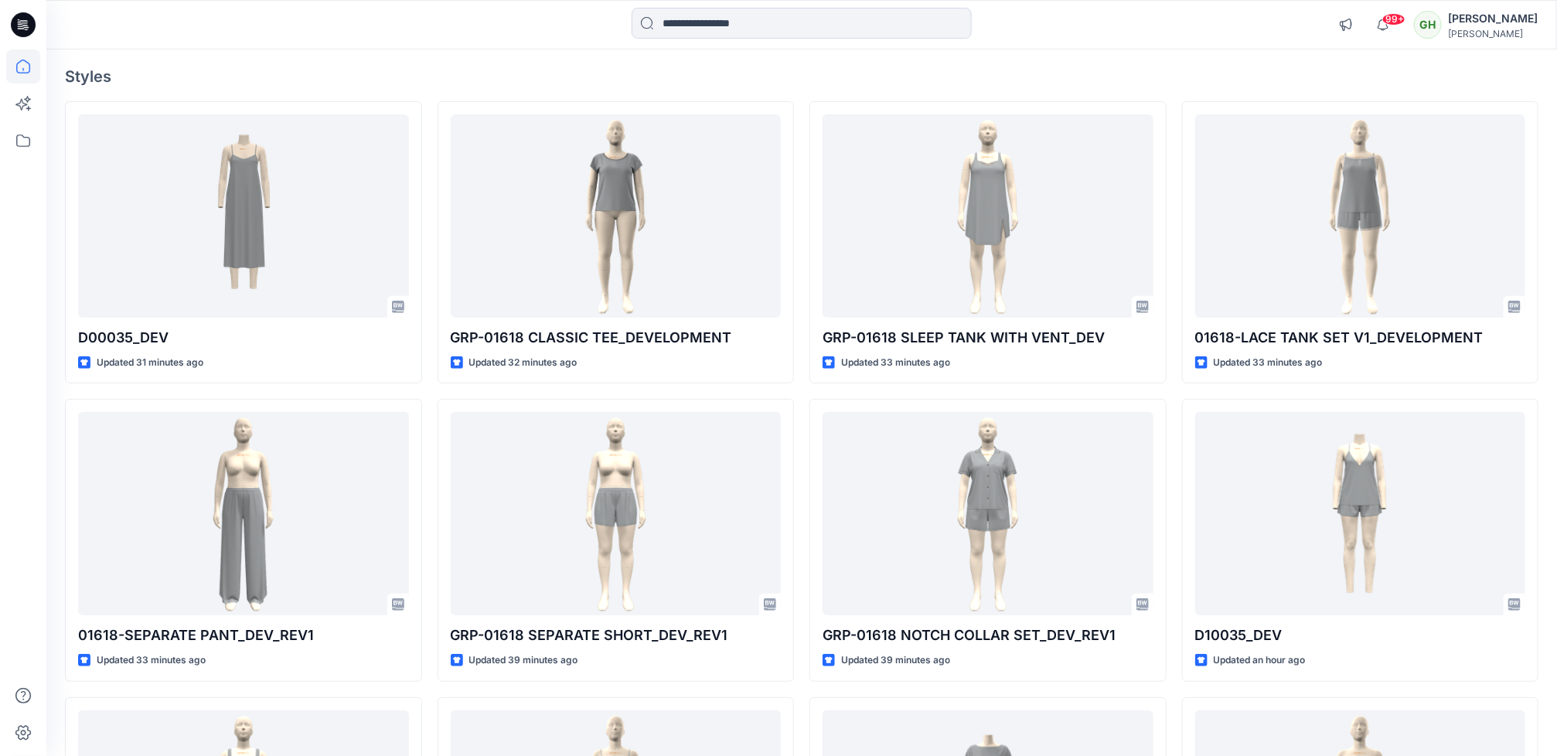
click at [17, 461] on div at bounding box center [23, 402] width 34 height 706
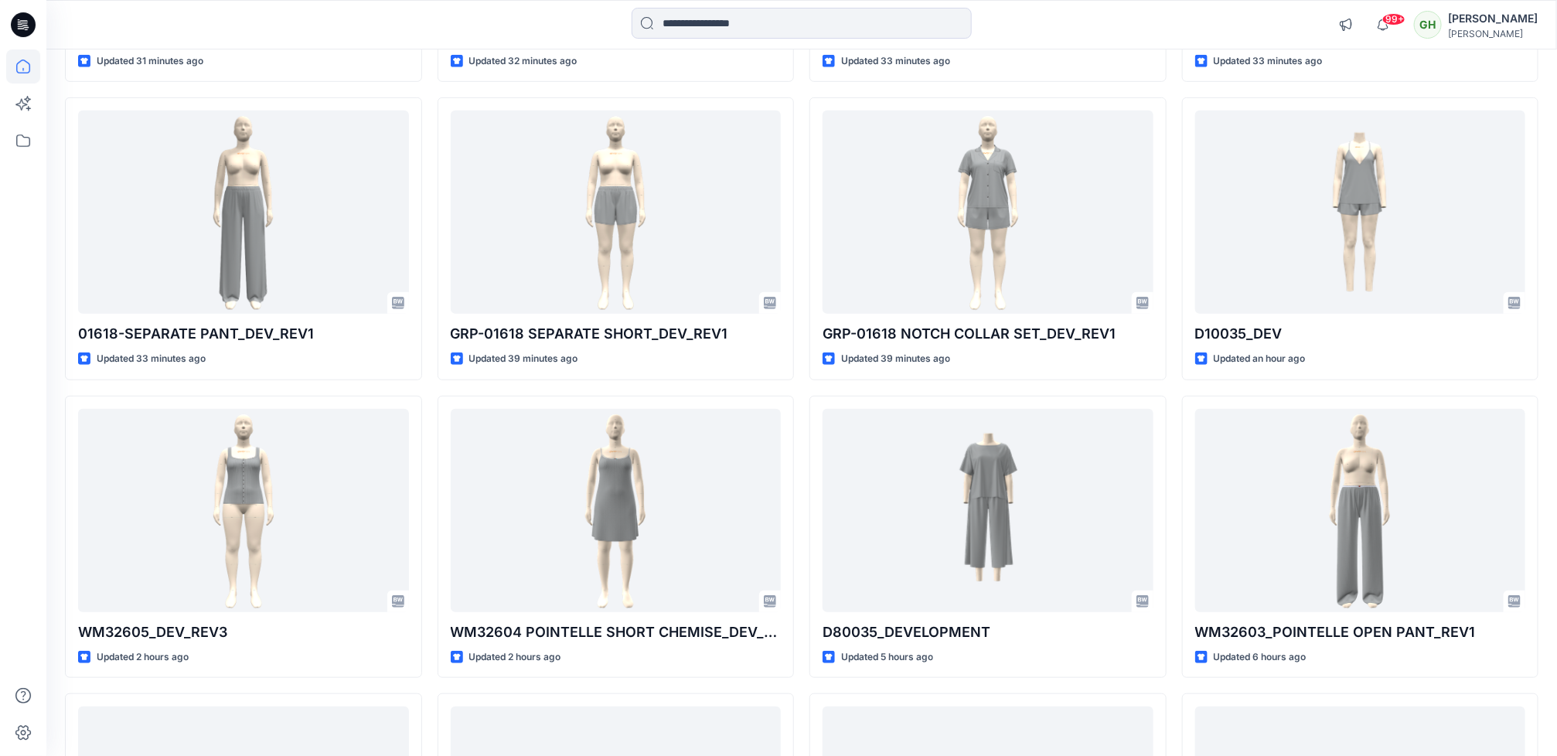
scroll to position [580, 0]
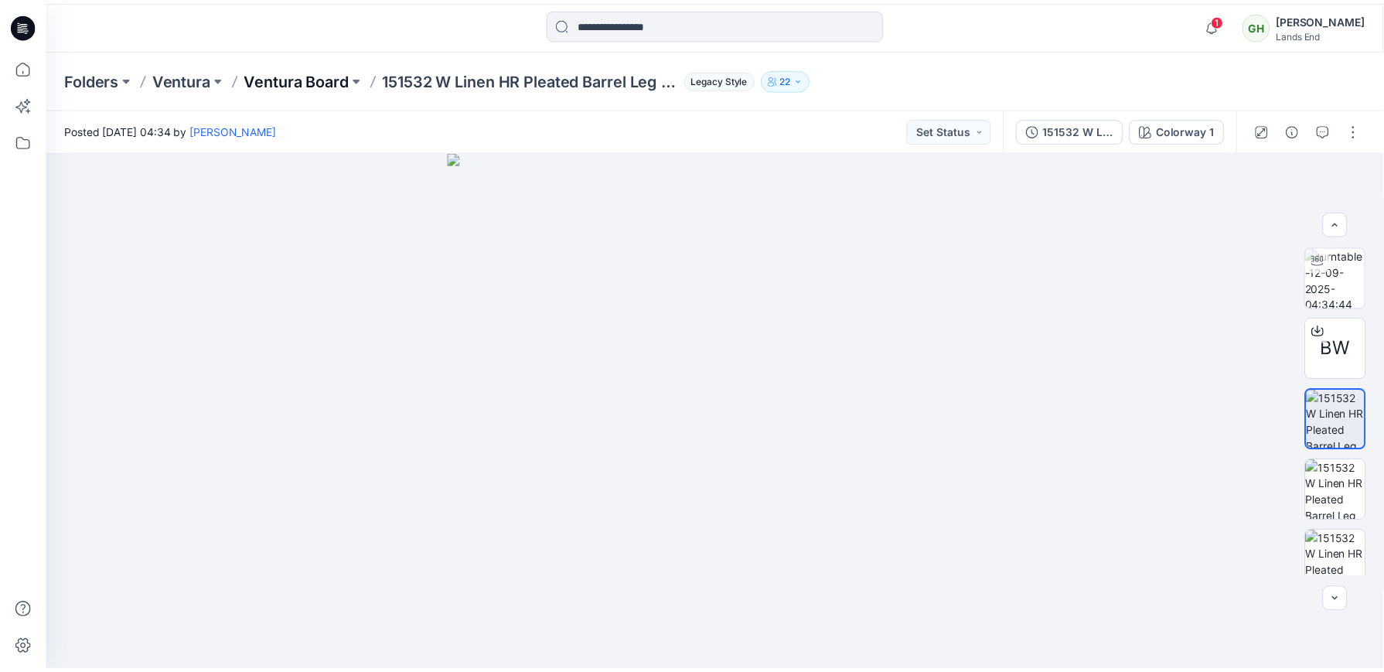
scroll to position [22, 0]
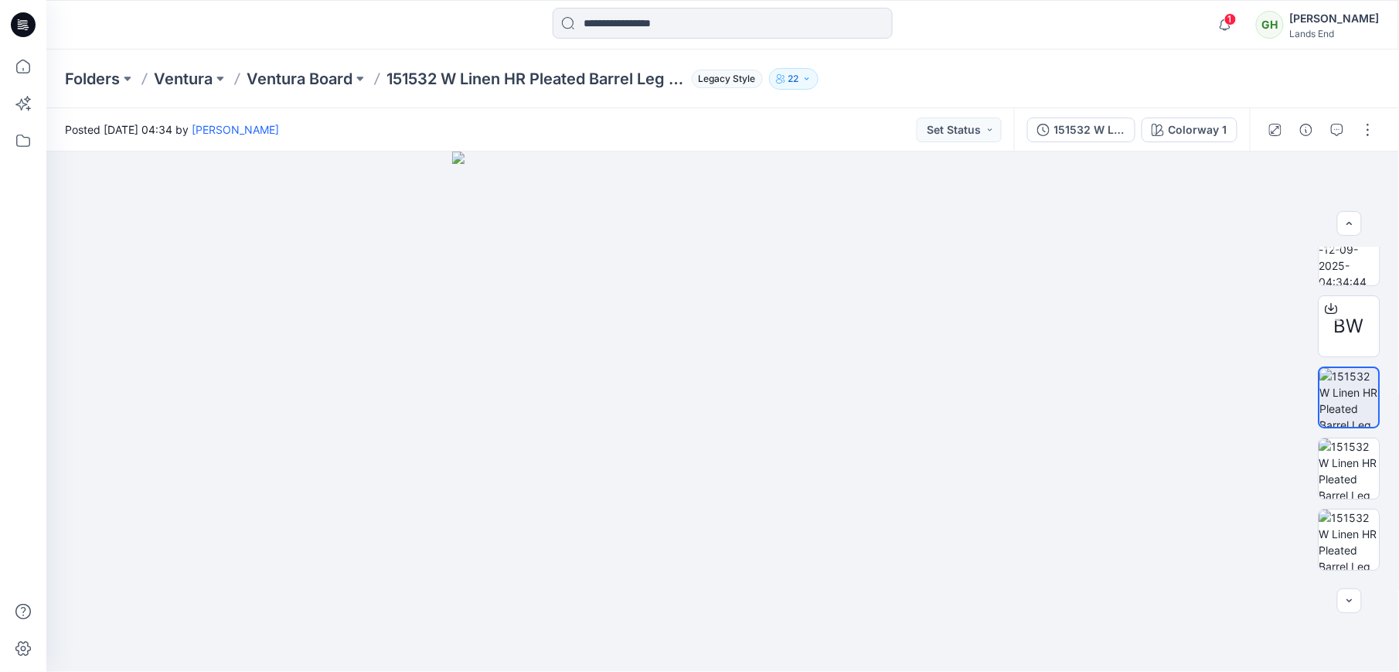
click at [19, 14] on icon at bounding box center [23, 24] width 25 height 25
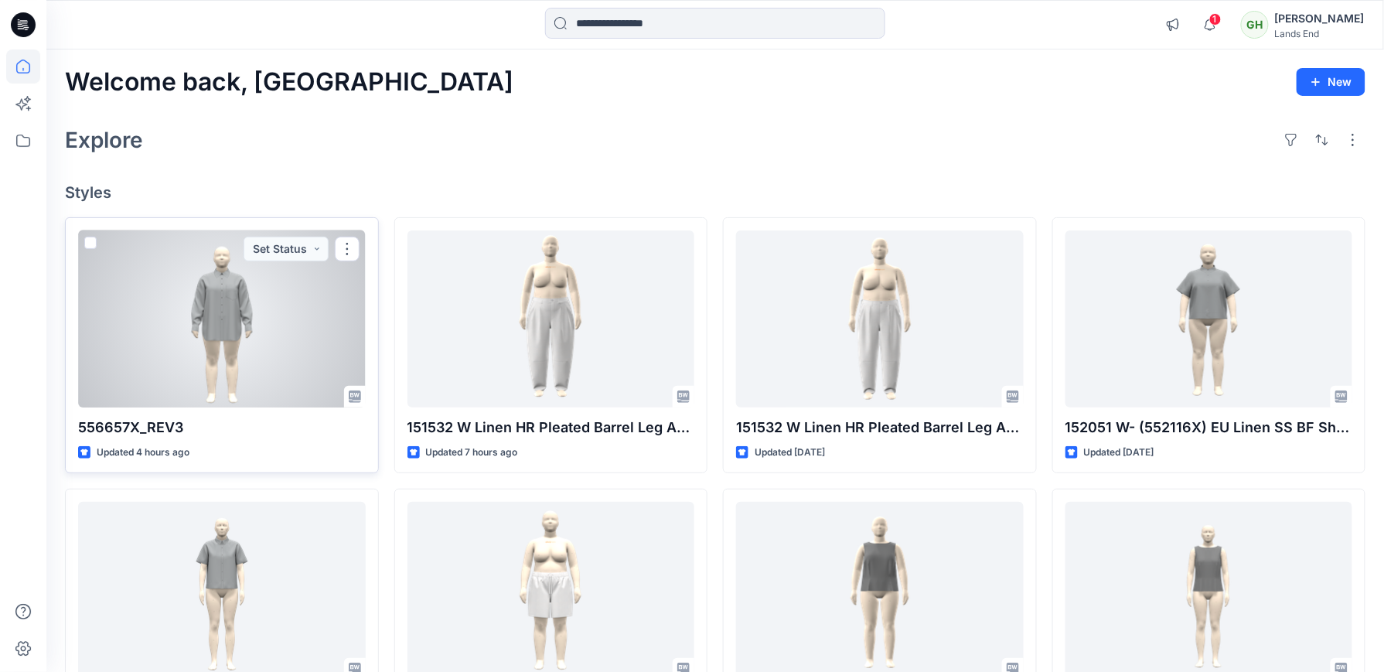
click at [236, 323] on div at bounding box center [222, 318] width 288 height 177
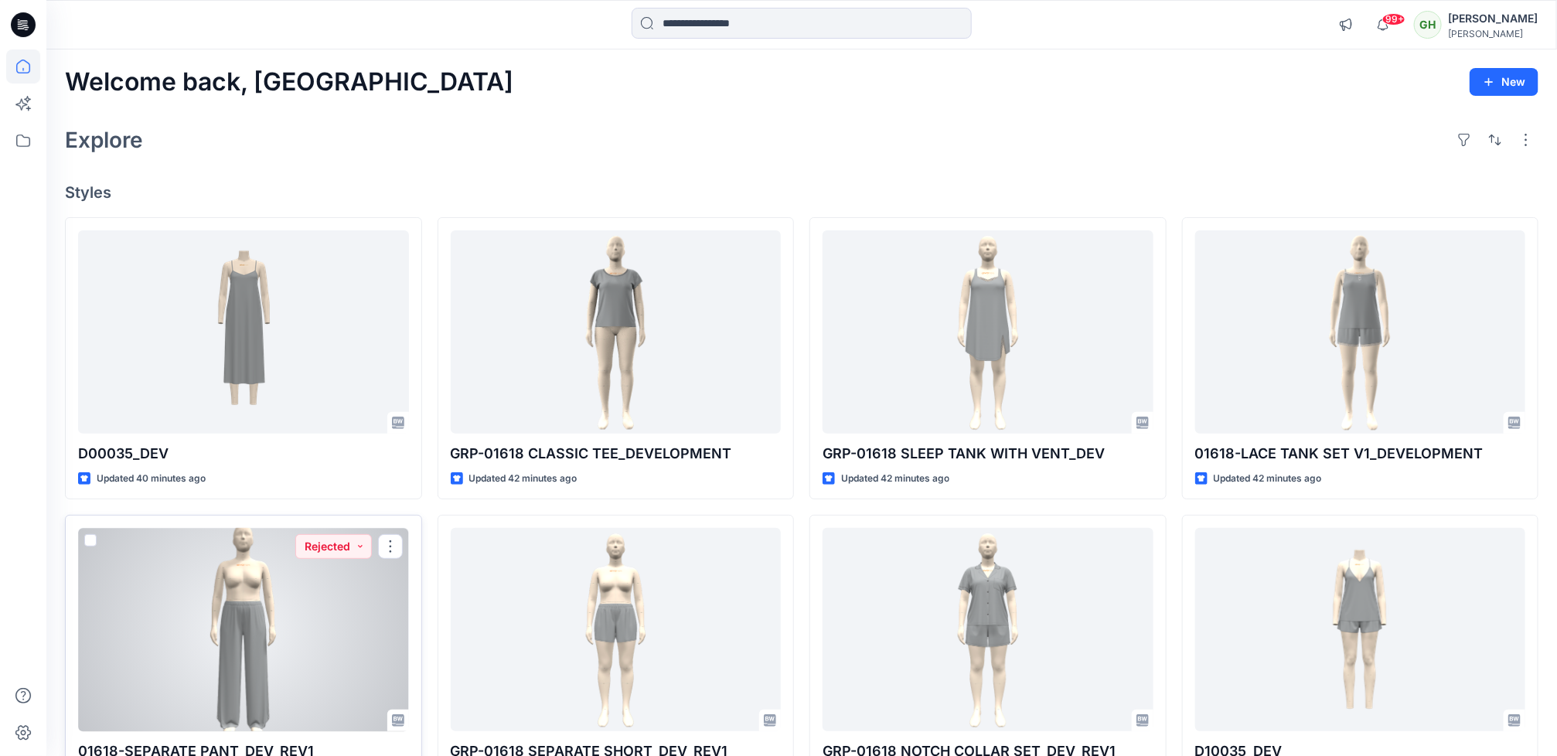
click at [298, 605] on div at bounding box center [243, 629] width 331 height 203
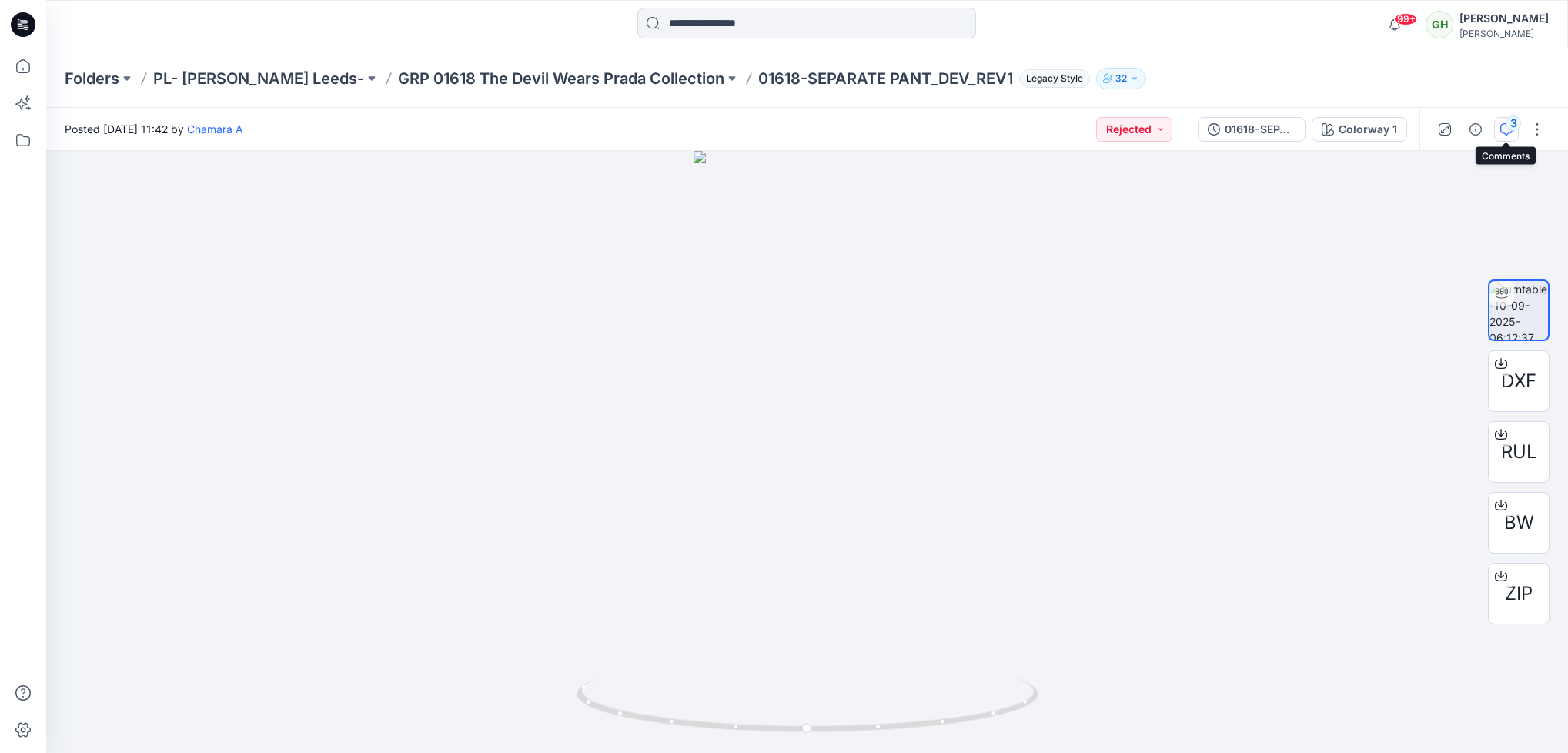
click at [1501, 125] on icon "button" at bounding box center [1506, 129] width 12 height 12
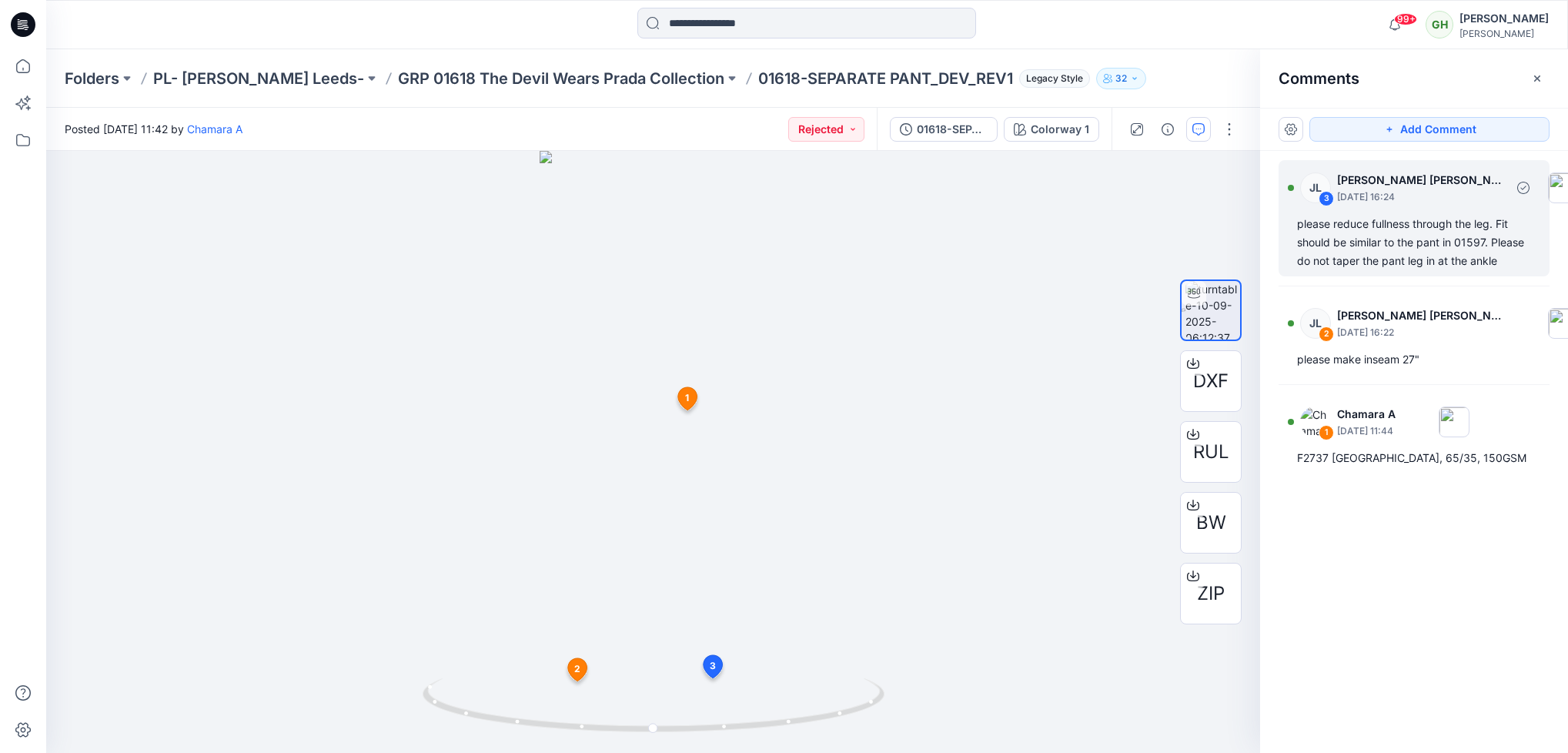
click at [1334, 246] on div "please reduce fullness through the leg. Fit should be similar to the pant in 01…" at bounding box center [1414, 243] width 234 height 56
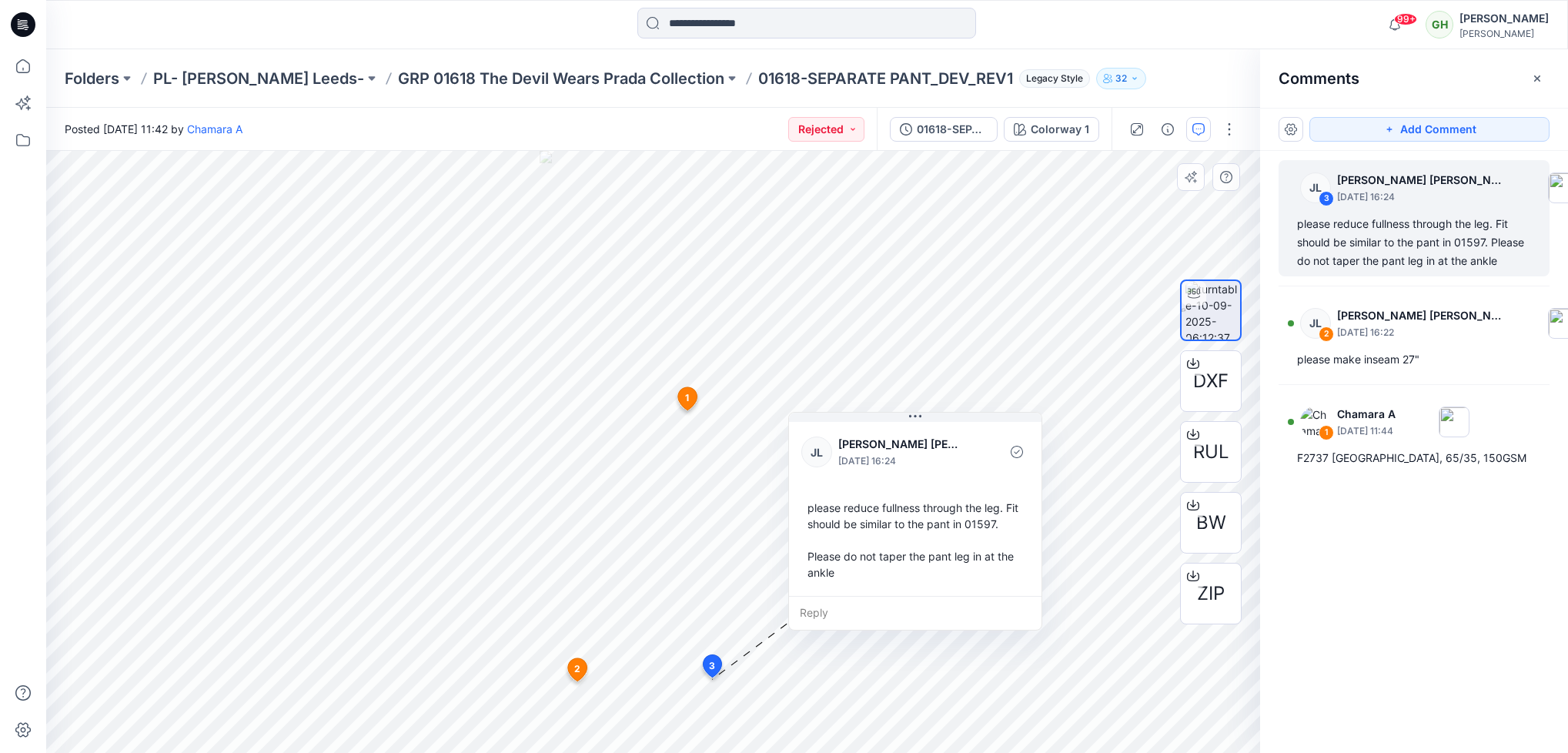
drag, startPoint x: 924, startPoint y: 561, endPoint x: 928, endPoint y: 444, distance: 117.1
click at [928, 453] on p "September 12, 2025 16:24" at bounding box center [902, 460] width 126 height 15
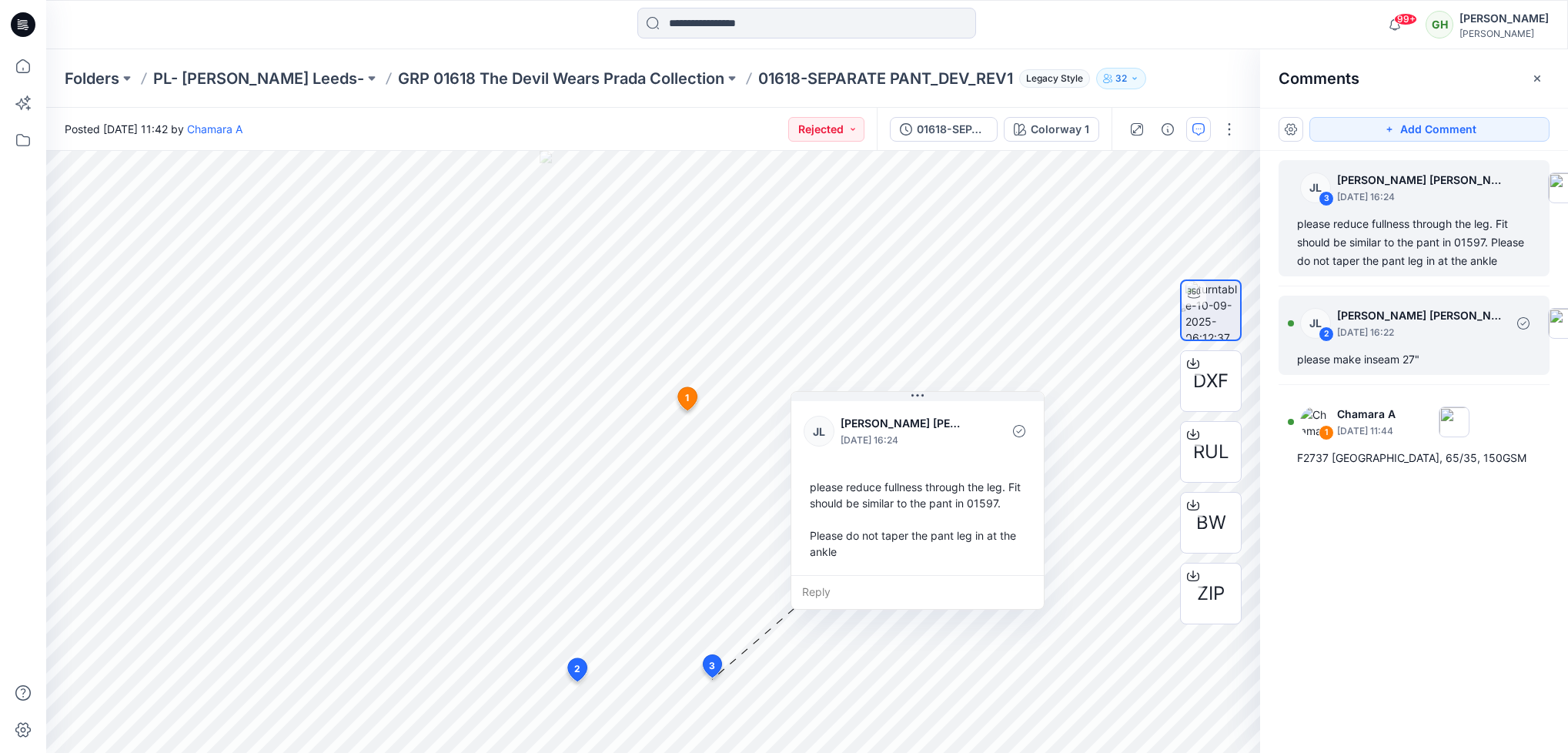
click at [1409, 351] on div "please make inseam 27"" at bounding box center [1414, 360] width 234 height 19
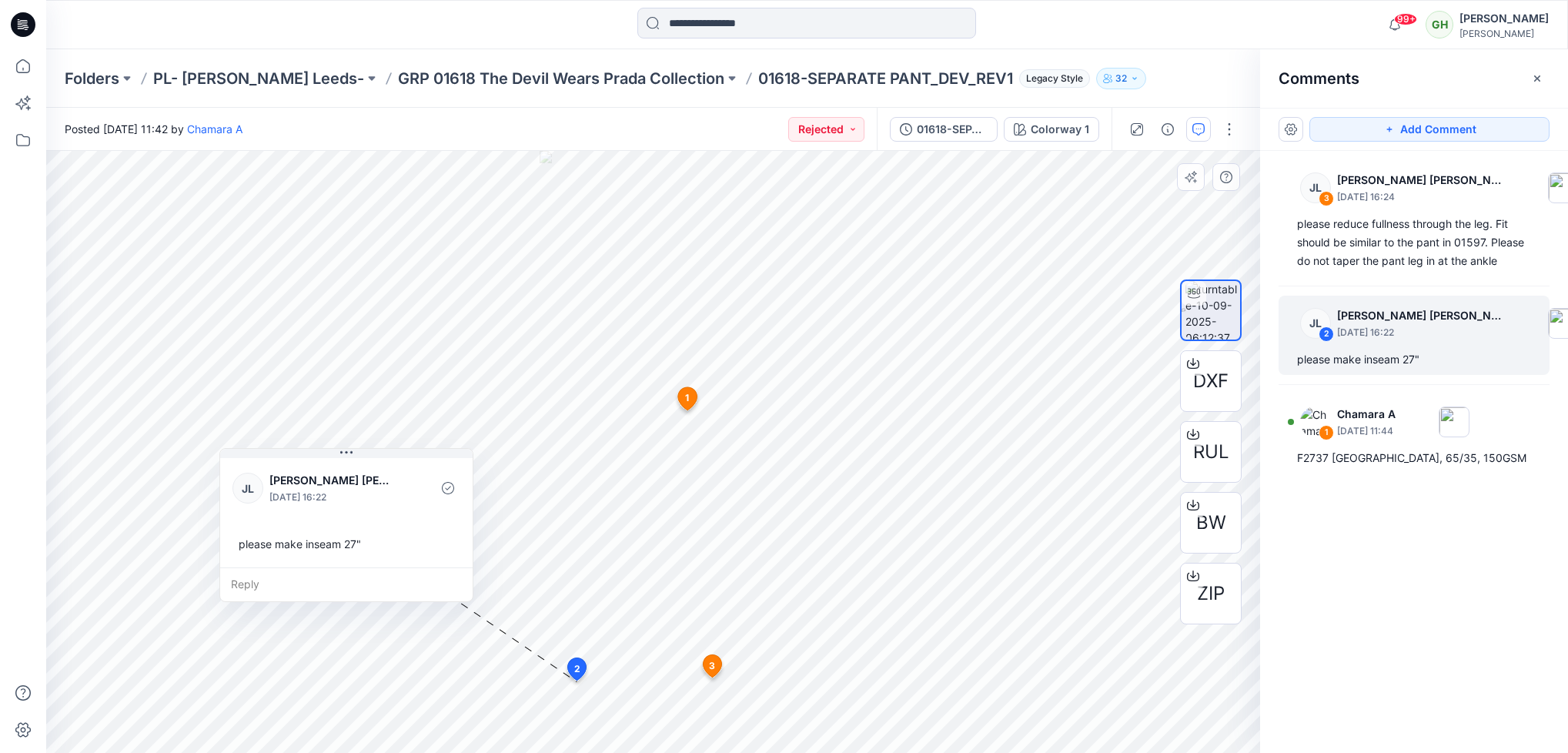
drag, startPoint x: 740, startPoint y: 619, endPoint x: 406, endPoint y: 527, distance: 346.4
click at [406, 527] on div "JL Jessica Lisa September 12, 2025 16:22 please make inseam 27"" at bounding box center [347, 511] width 253 height 113
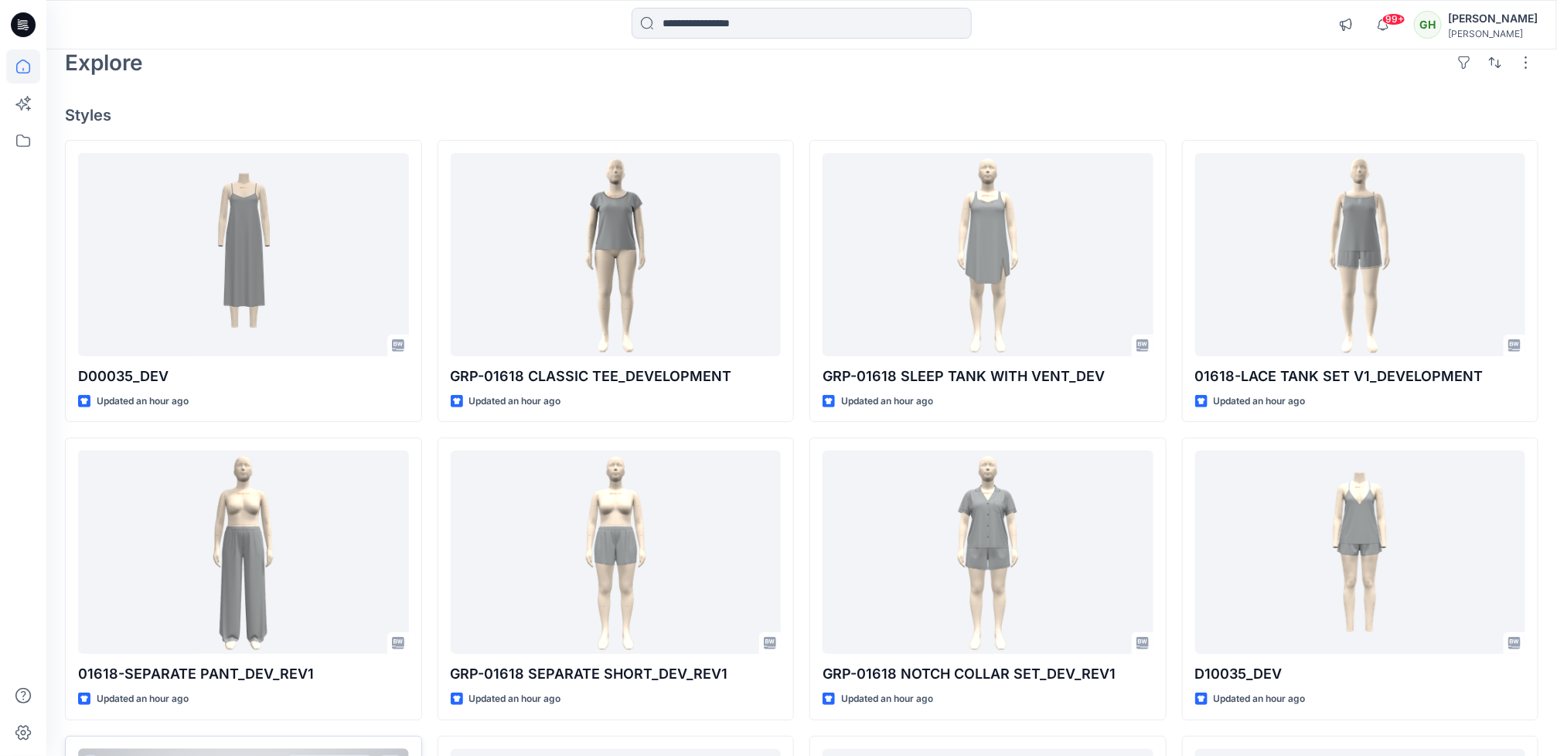
scroll to position [68, 0]
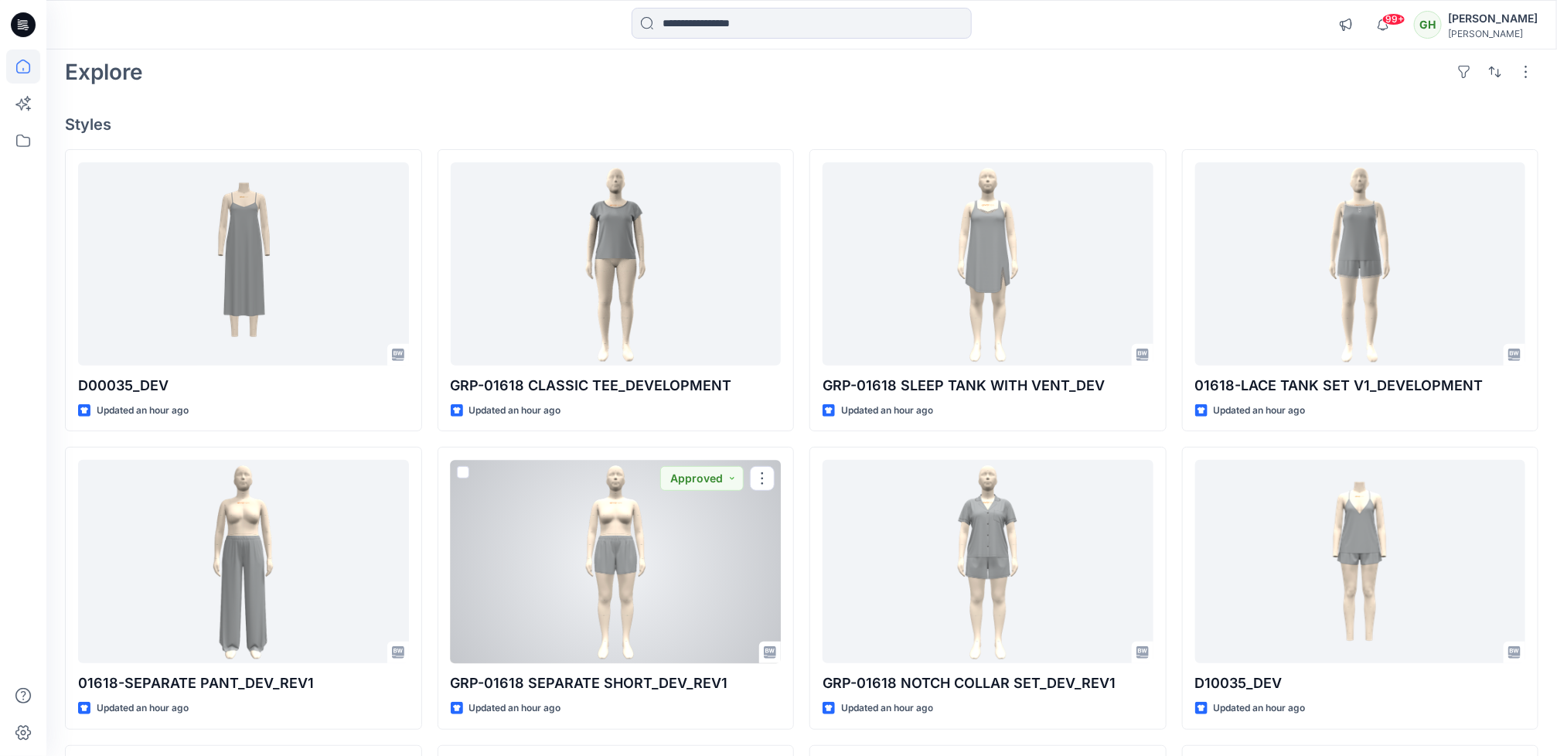
click at [640, 562] on div at bounding box center [616, 561] width 331 height 203
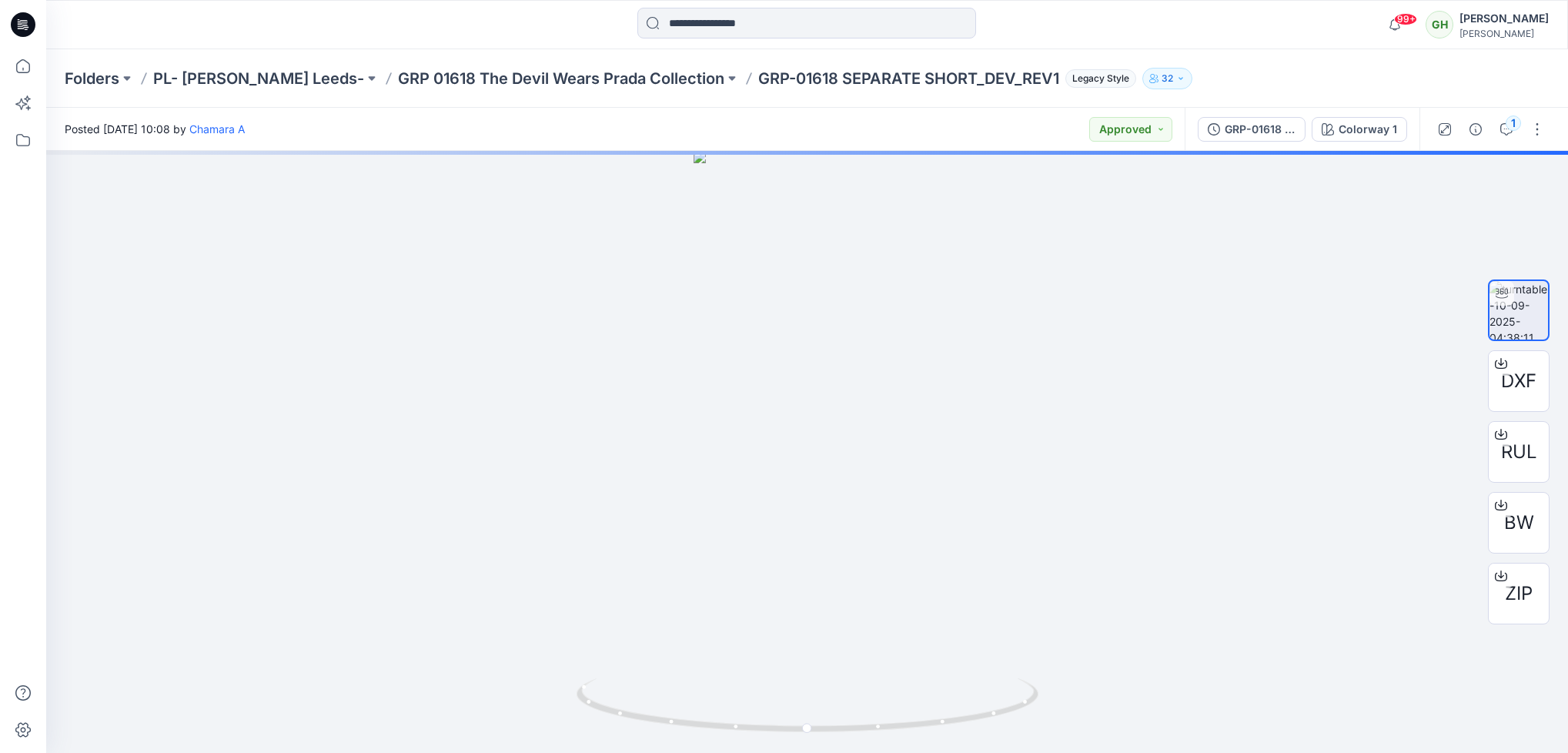
click at [500, 63] on div "Folders PL- Richards Leeds- GRP 01618 The Devil Wears Prada Collection GRP-0161…" at bounding box center [807, 78] width 1522 height 59
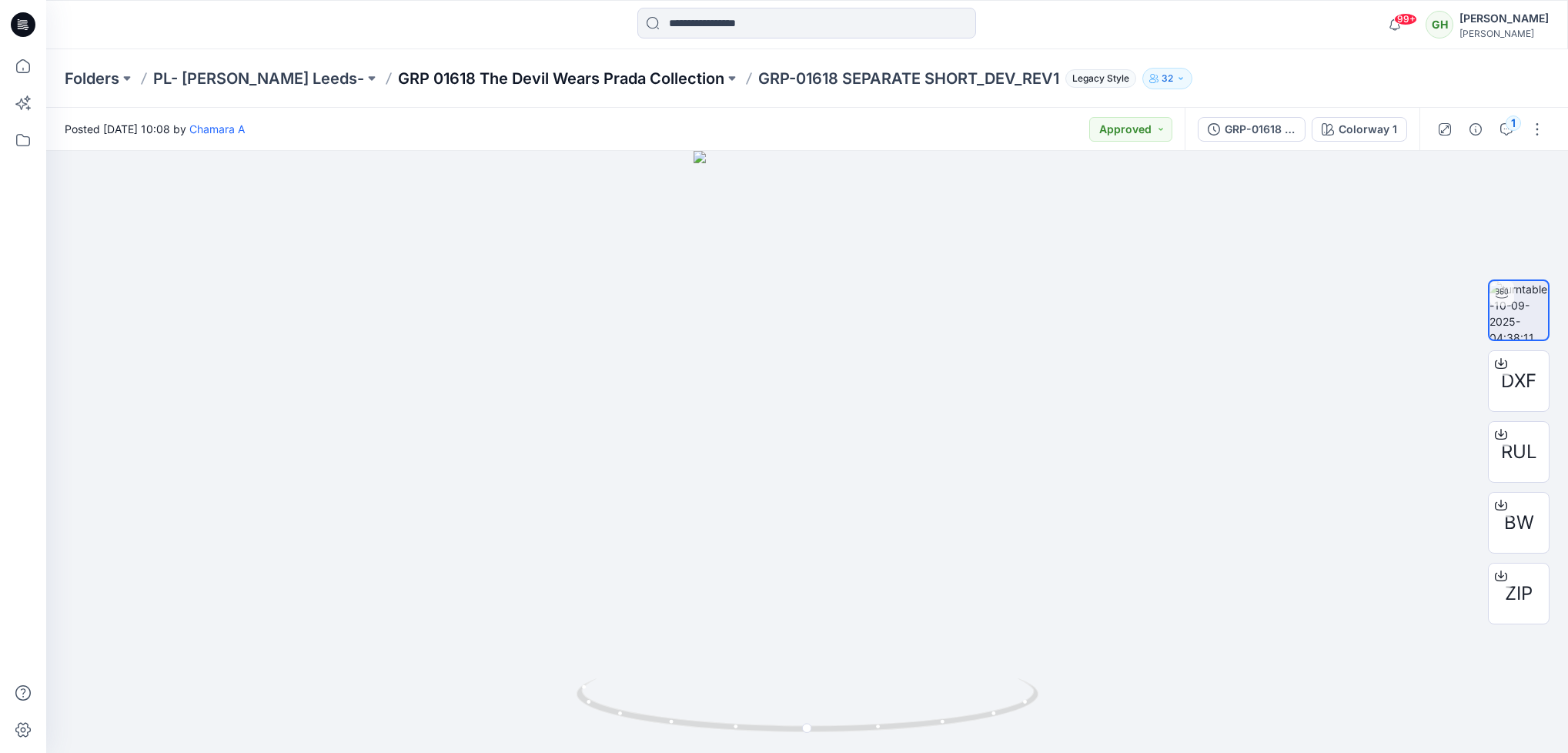
click at [511, 80] on p "GRP 01618 The Devil Wears Prada Collection" at bounding box center [562, 79] width 327 height 22
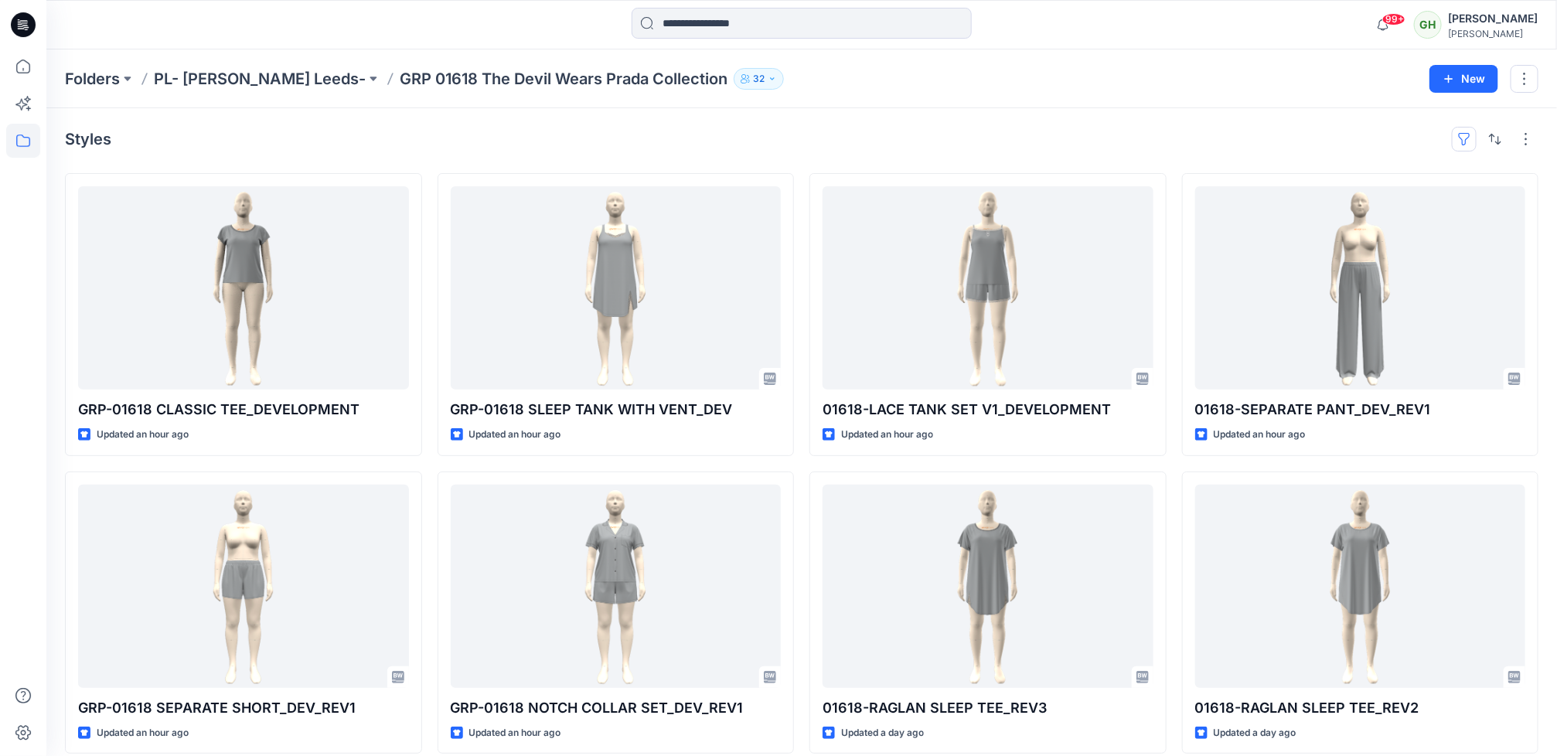
click at [1462, 133] on button "button" at bounding box center [1464, 139] width 25 height 25
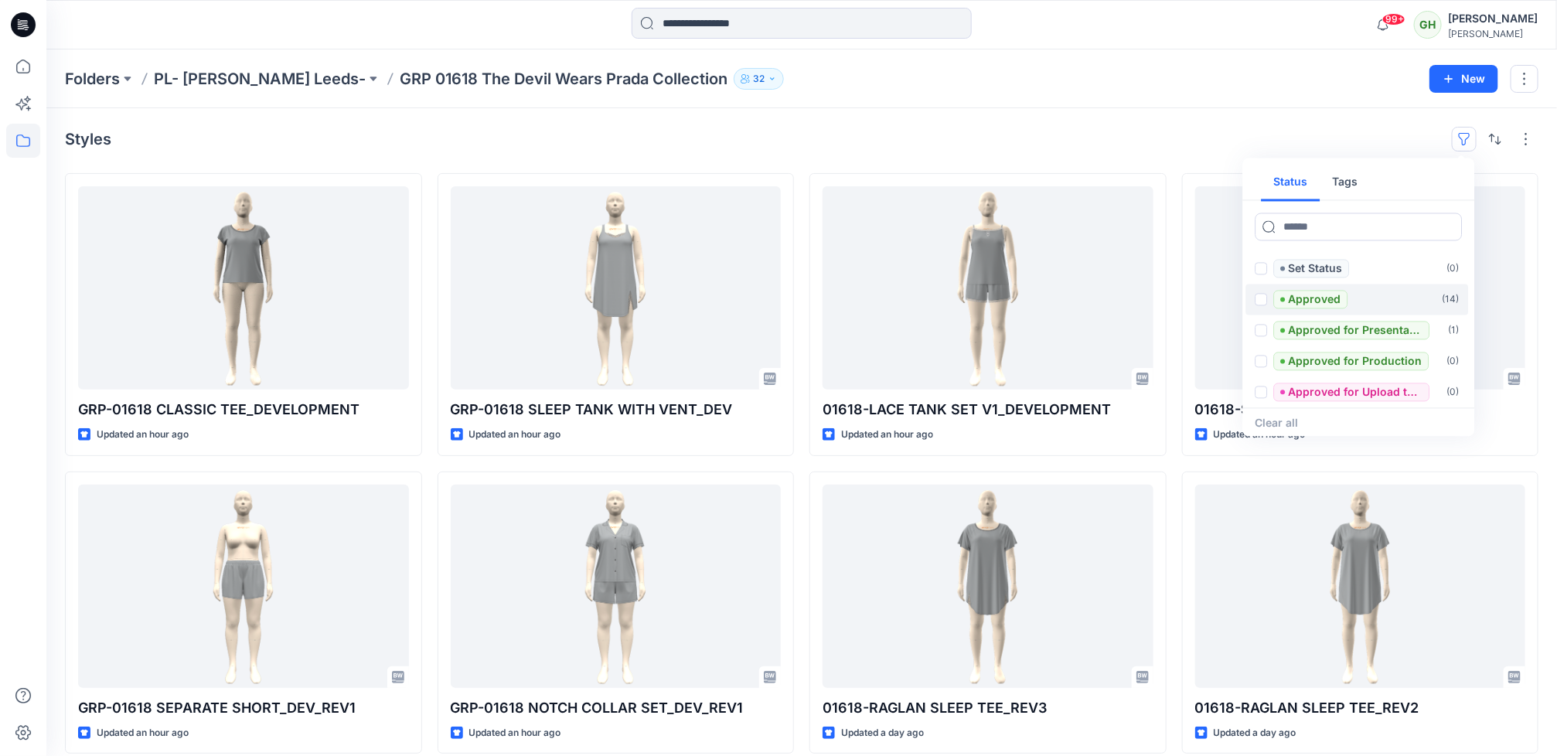
click at [1290, 298] on p "Approved" at bounding box center [1314, 300] width 53 height 19
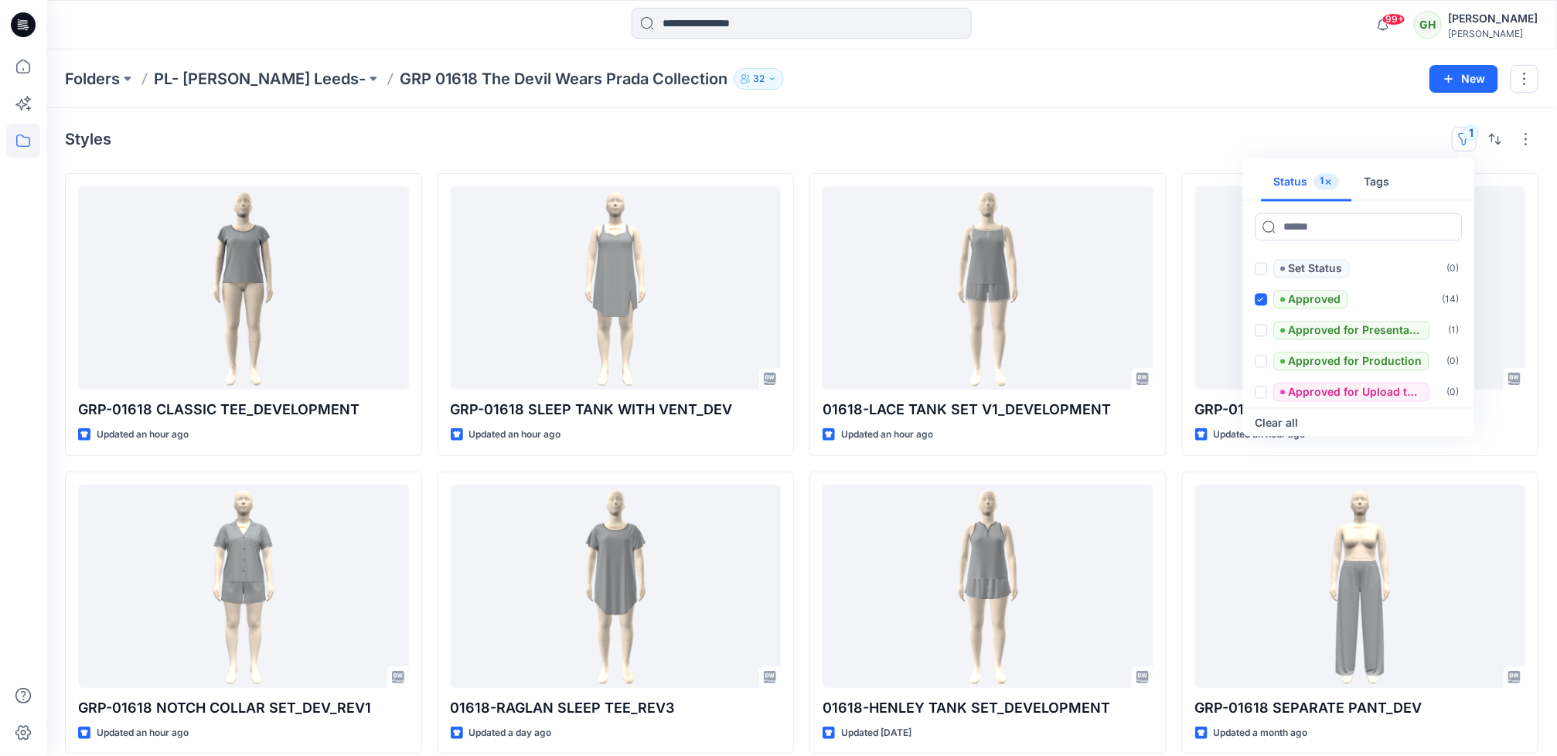
click at [907, 128] on div "Styles 1 Status 1 Tags Set Status ( 0 ) Approved ( 14 ) Approved for Presentati…" at bounding box center [801, 139] width 1473 height 25
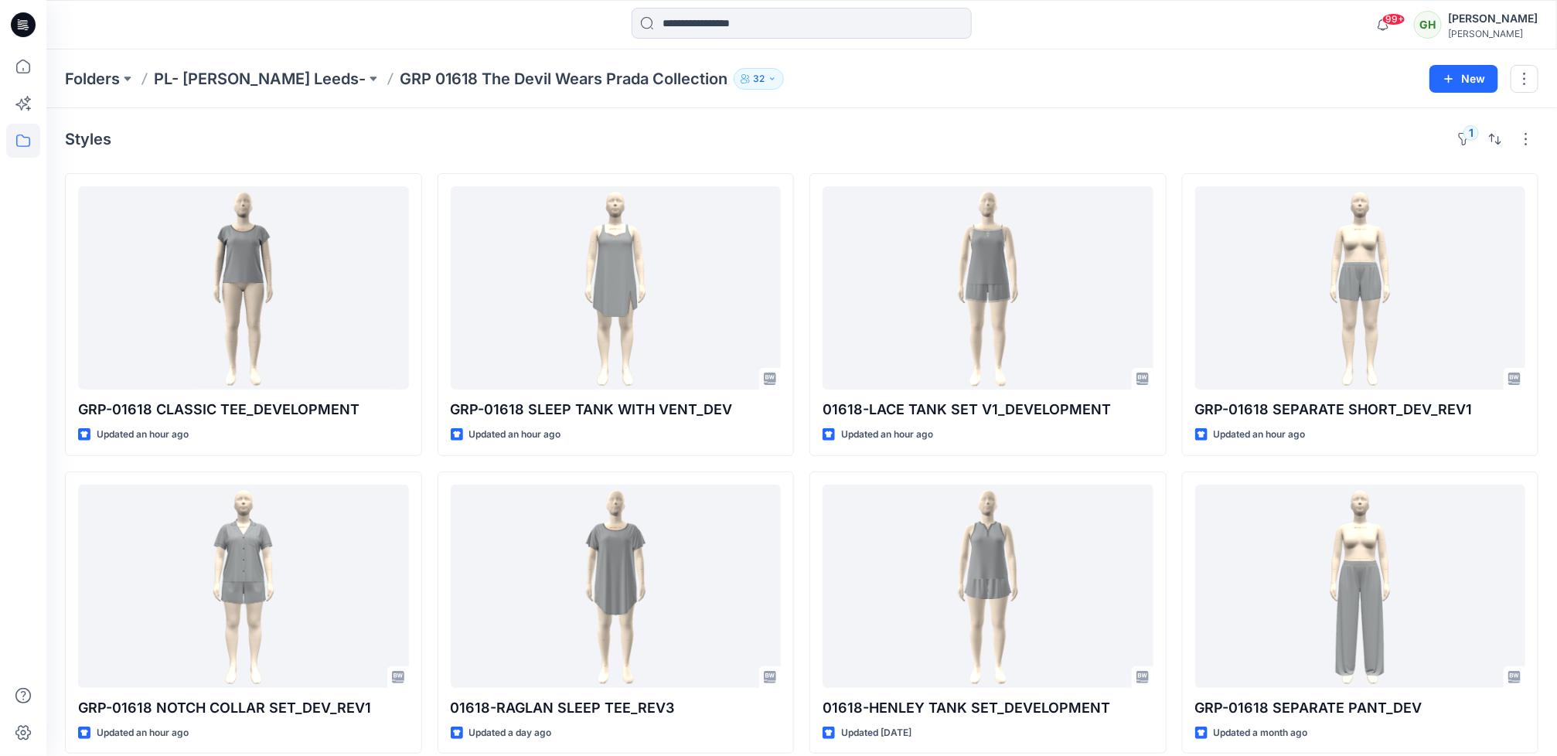
click at [16, 28] on icon at bounding box center [23, 24] width 25 height 25
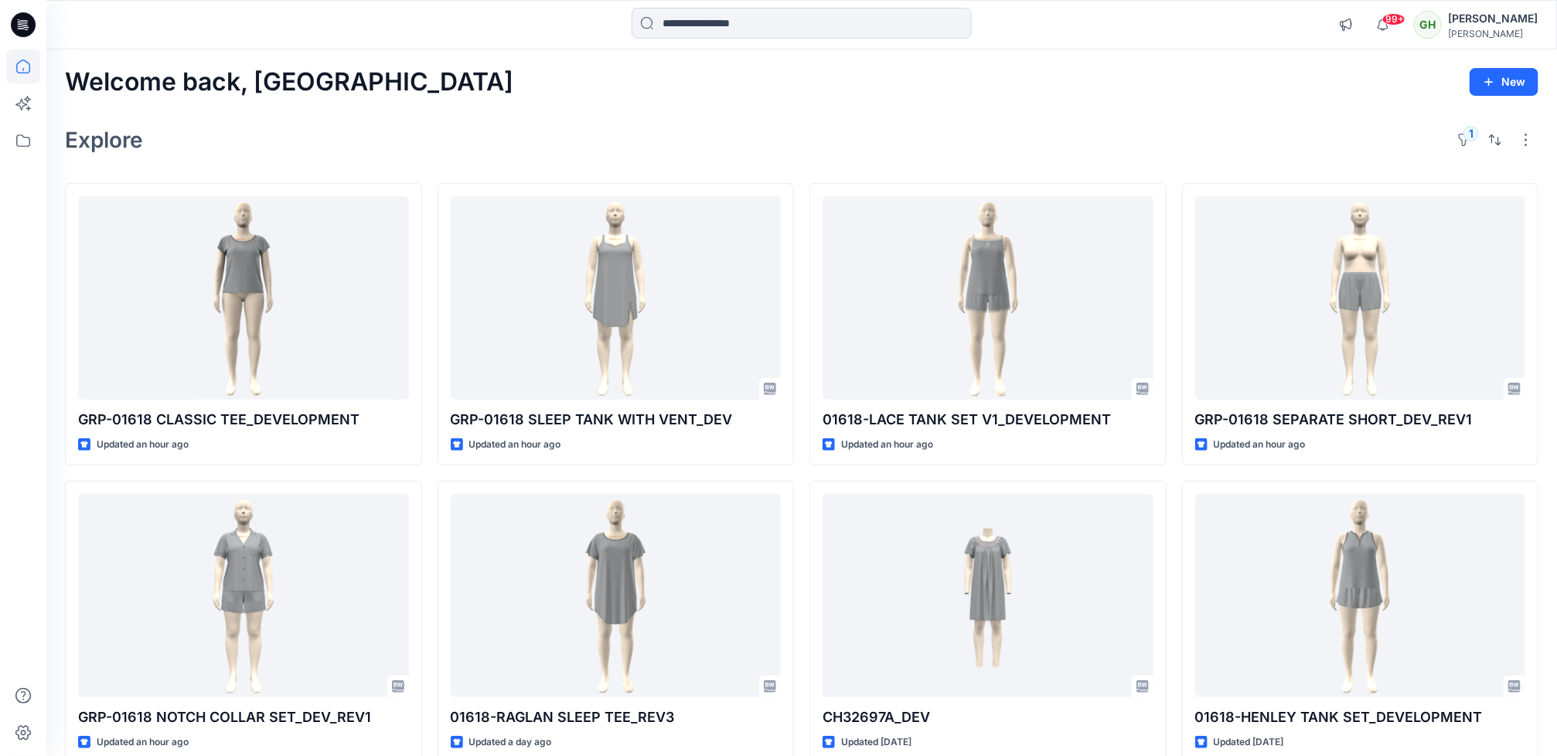
click at [19, 26] on icon at bounding box center [23, 24] width 25 height 25
click at [1465, 141] on button "1" at bounding box center [1464, 140] width 25 height 25
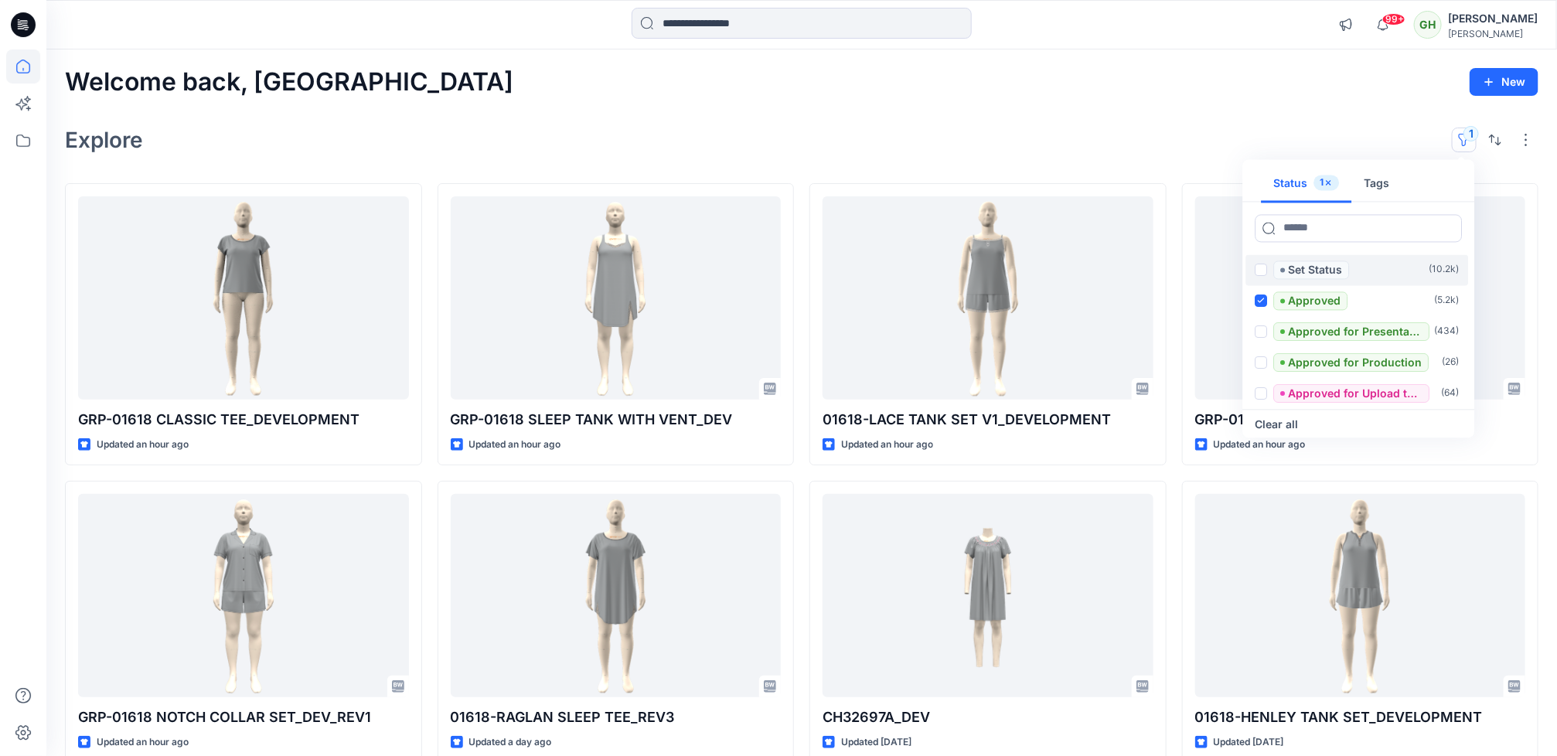
click at [1287, 276] on span "Set Status" at bounding box center [1312, 269] width 76 height 19
click at [1283, 422] on button "Clear all" at bounding box center [1276, 424] width 43 height 19
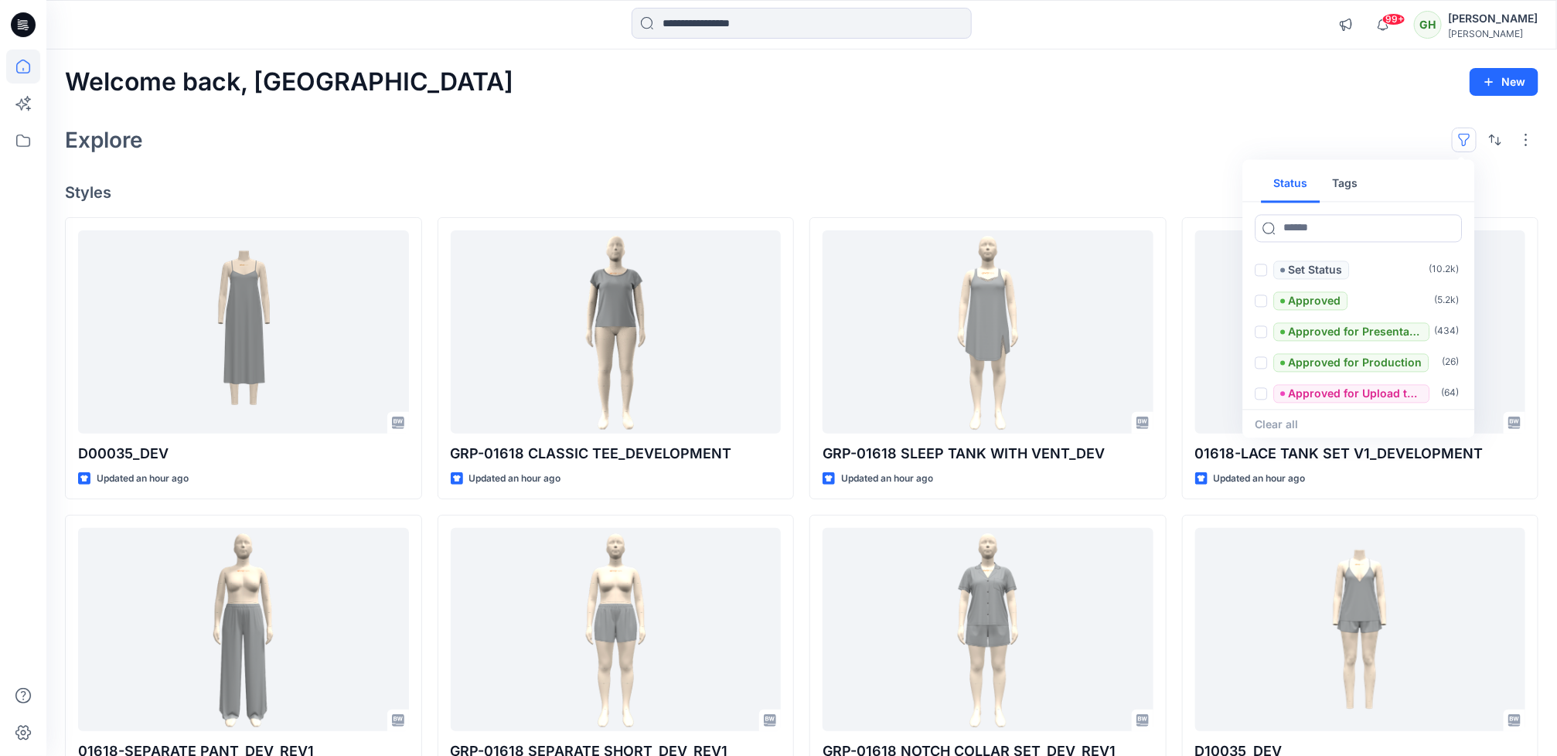
click at [583, 154] on div "Explore Status Tags Set Status ( 10.2k ) Approved ( 5.2k ) Approved for Present…" at bounding box center [801, 139] width 1473 height 37
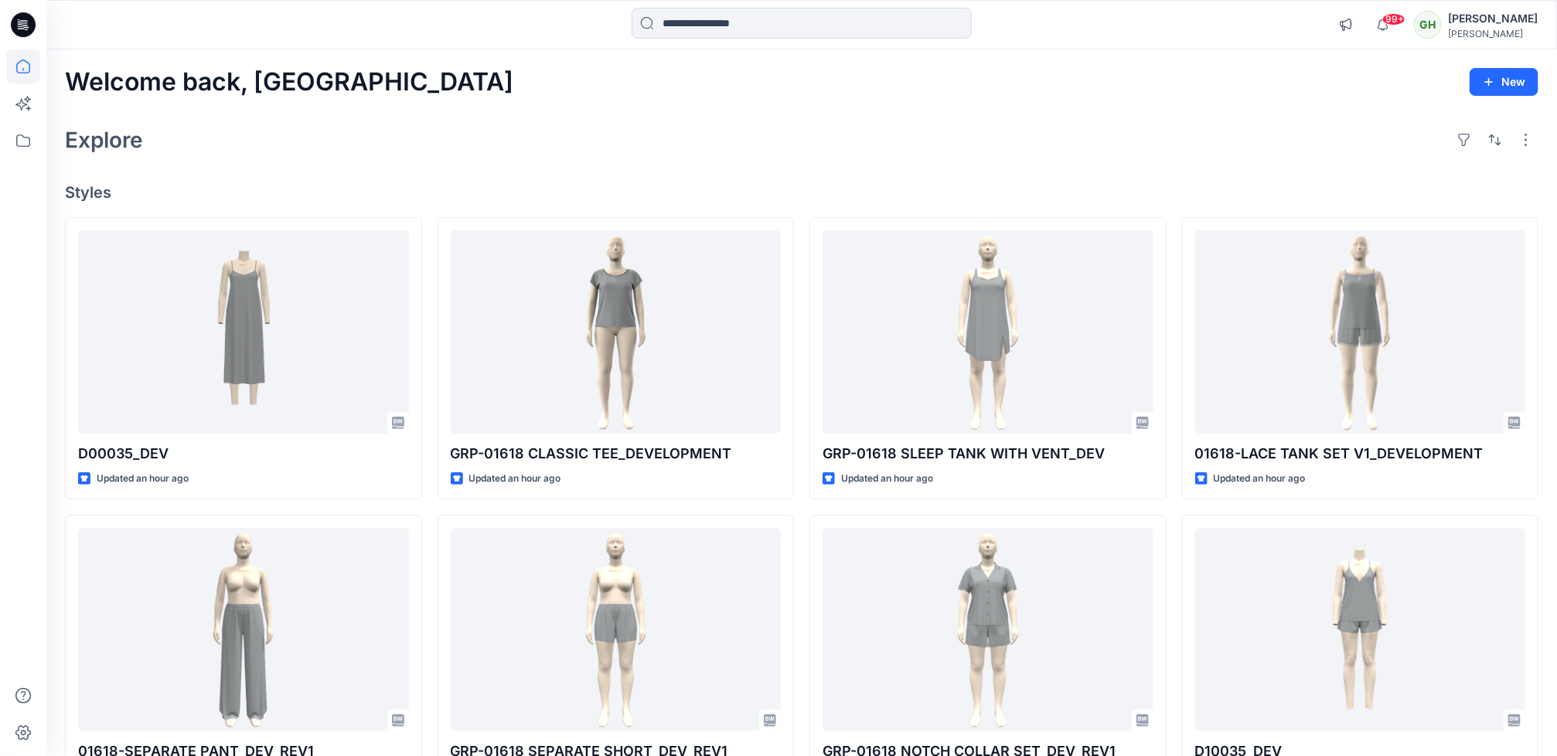
click at [481, 174] on div "Welcome back, Gayan New Explore Styles D00035_DEV Updated an hour ago 01618-SEP…" at bounding box center [801, 609] width 1510 height 1120
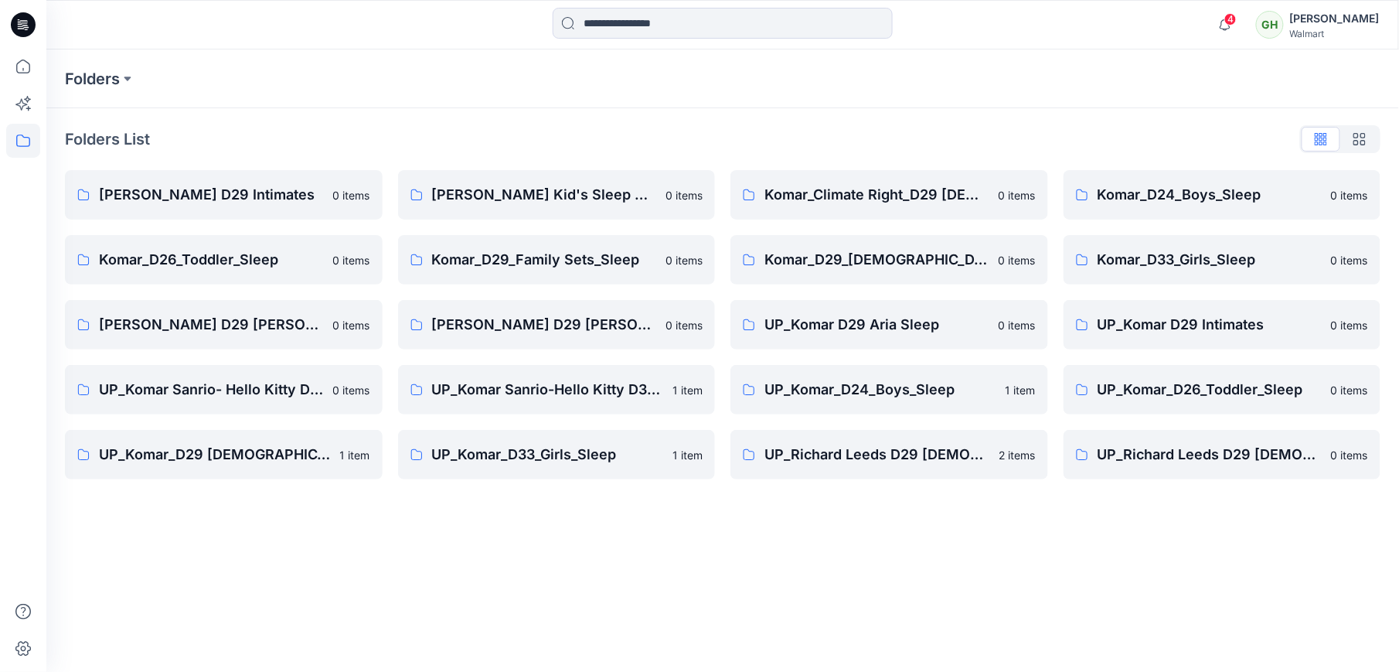
click at [23, 25] on icon at bounding box center [25, 25] width 6 height 1
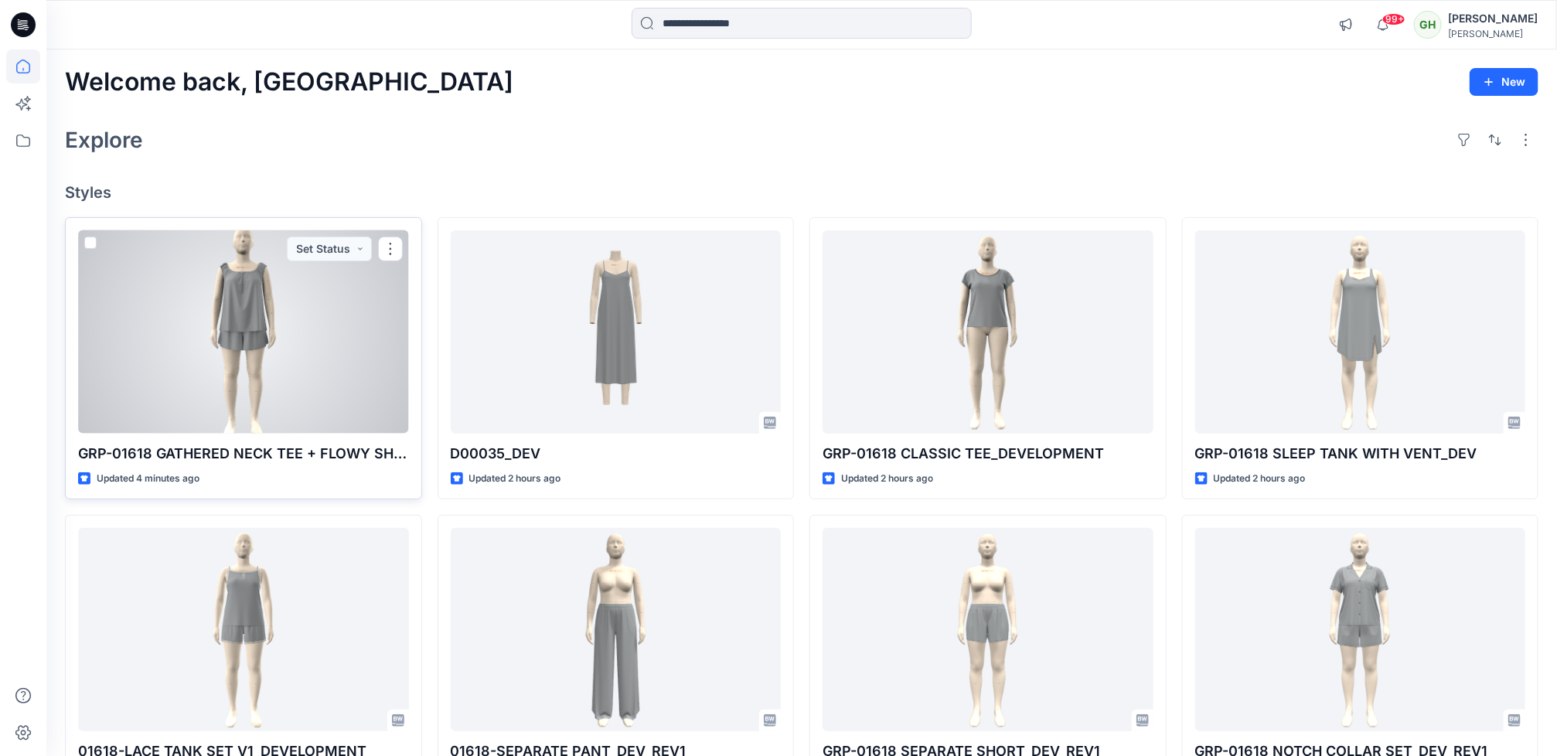
click at [390, 448] on p "GRP-01618 GATHERED NECK TEE + FLOWY SHORT_DEVELOPMENT" at bounding box center [243, 454] width 331 height 22
click at [360, 356] on div at bounding box center [243, 331] width 331 height 203
